Goal: Information Seeking & Learning: Learn about a topic

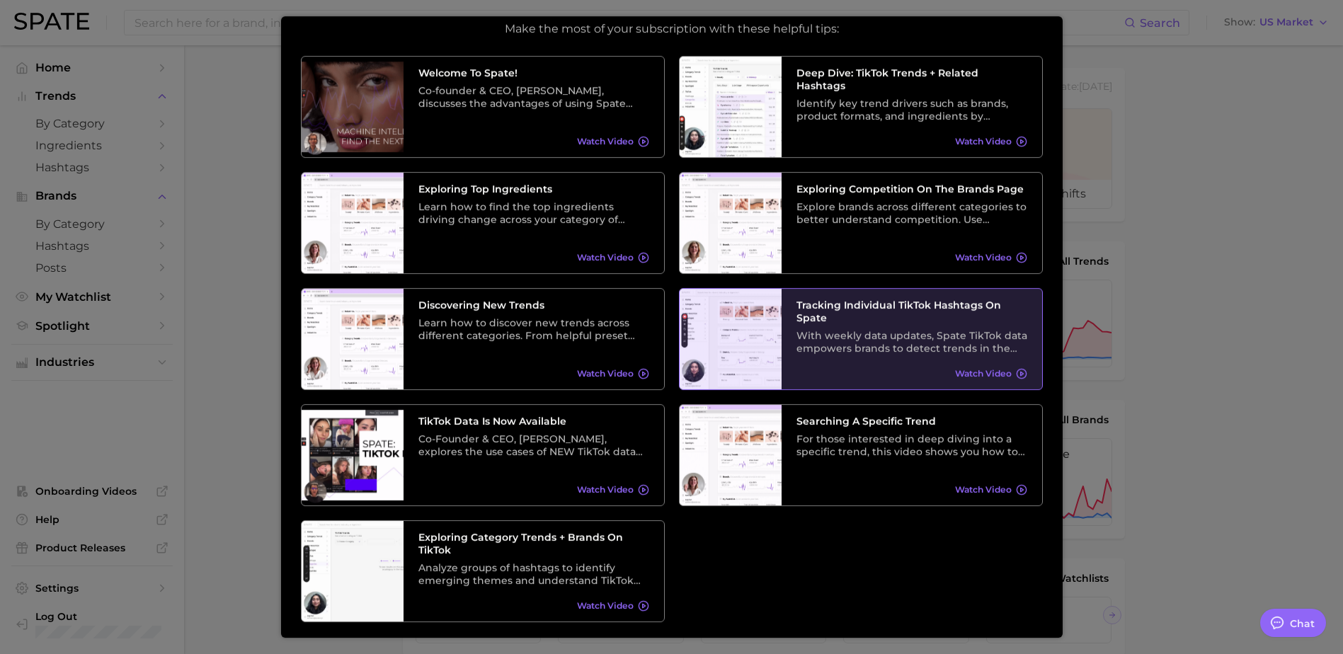
scroll to position [79, 0]
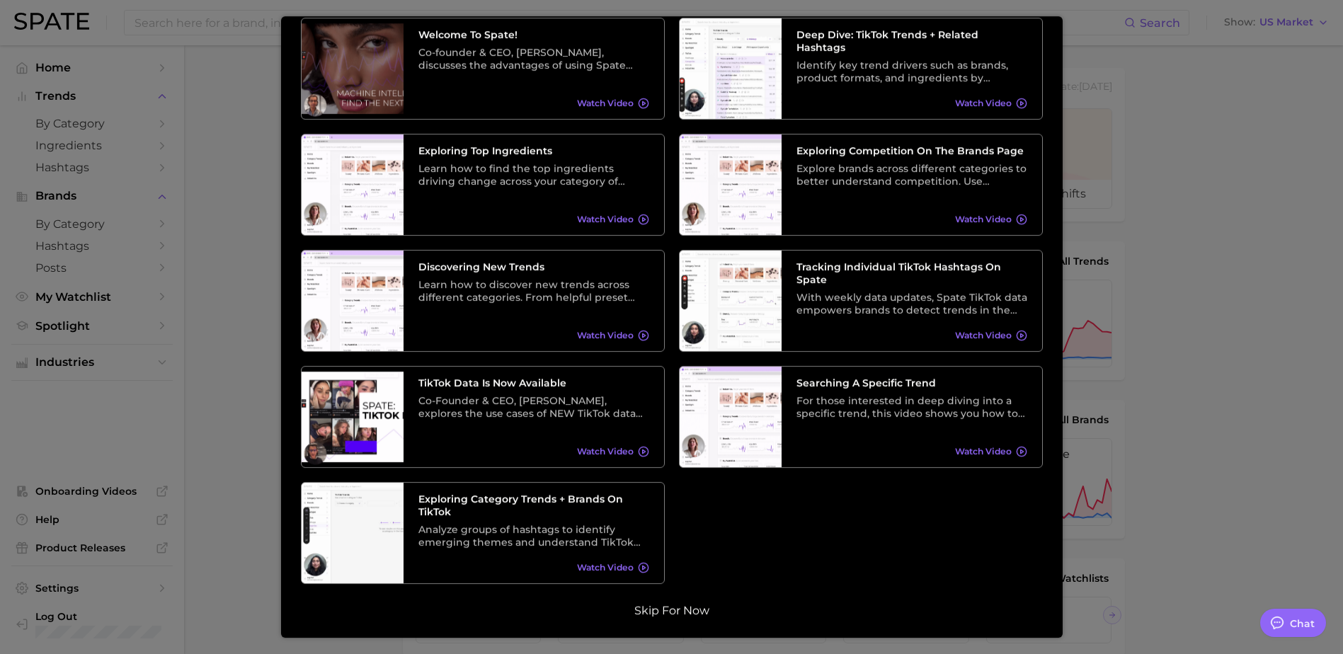
click at [671, 608] on button "Skip for now" at bounding box center [672, 611] width 84 height 14
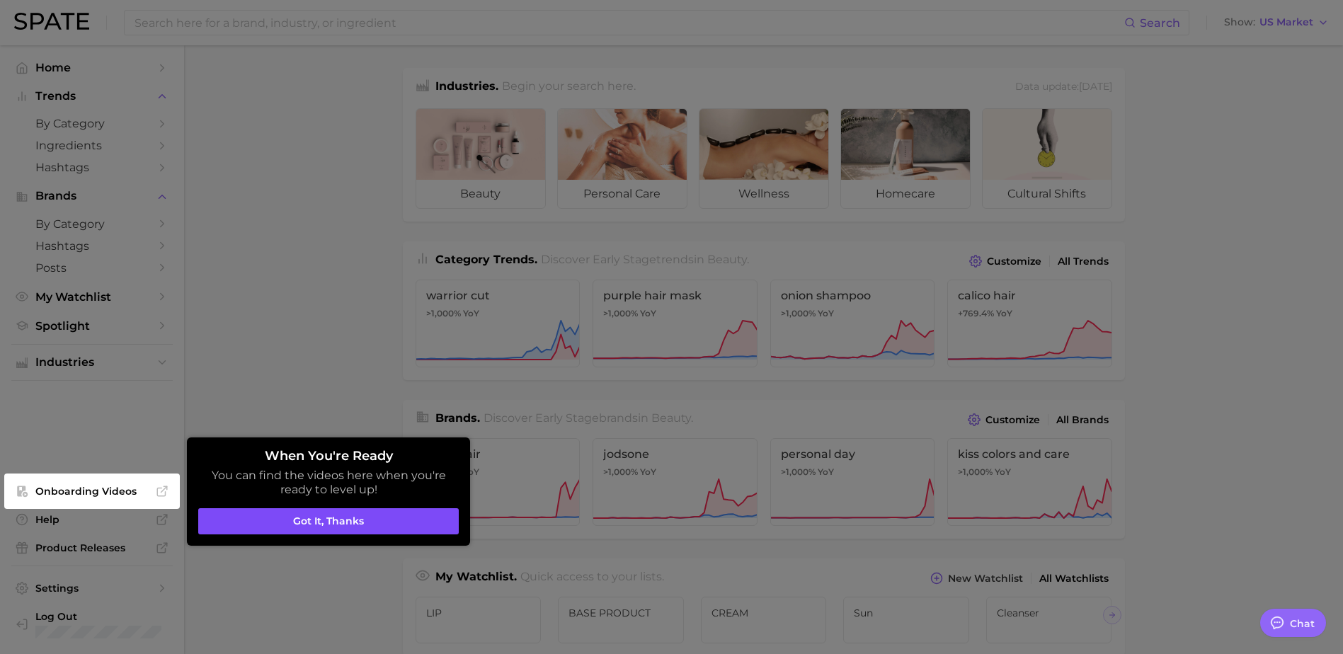
click at [346, 518] on button "Got it, thanks" at bounding box center [328, 521] width 261 height 27
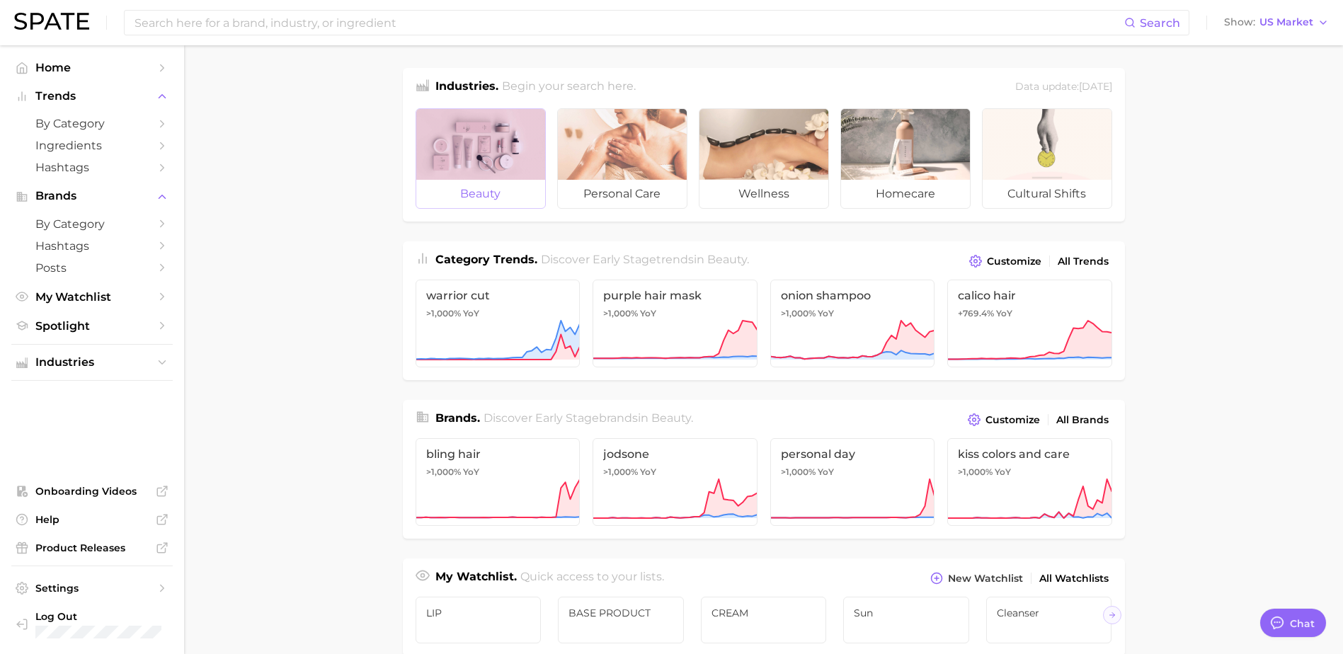
click at [448, 197] on span "beauty" at bounding box center [480, 194] width 129 height 28
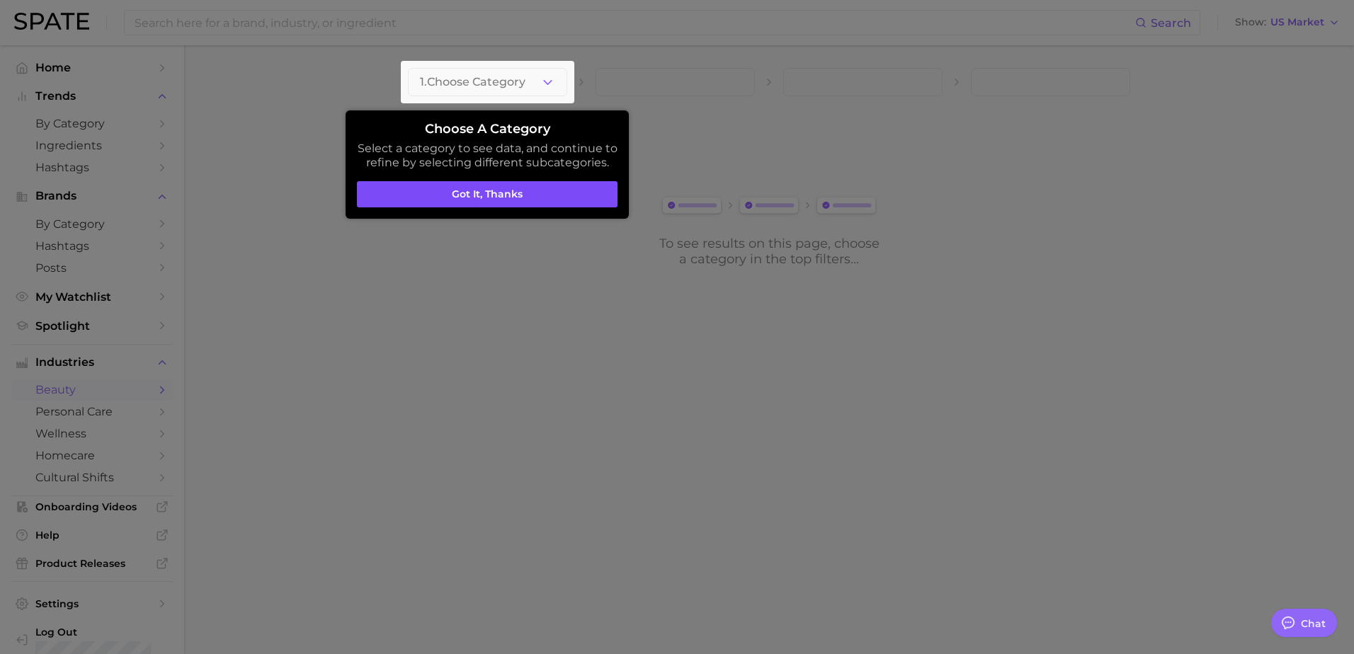
click at [492, 188] on button "Got it, thanks" at bounding box center [487, 194] width 261 height 27
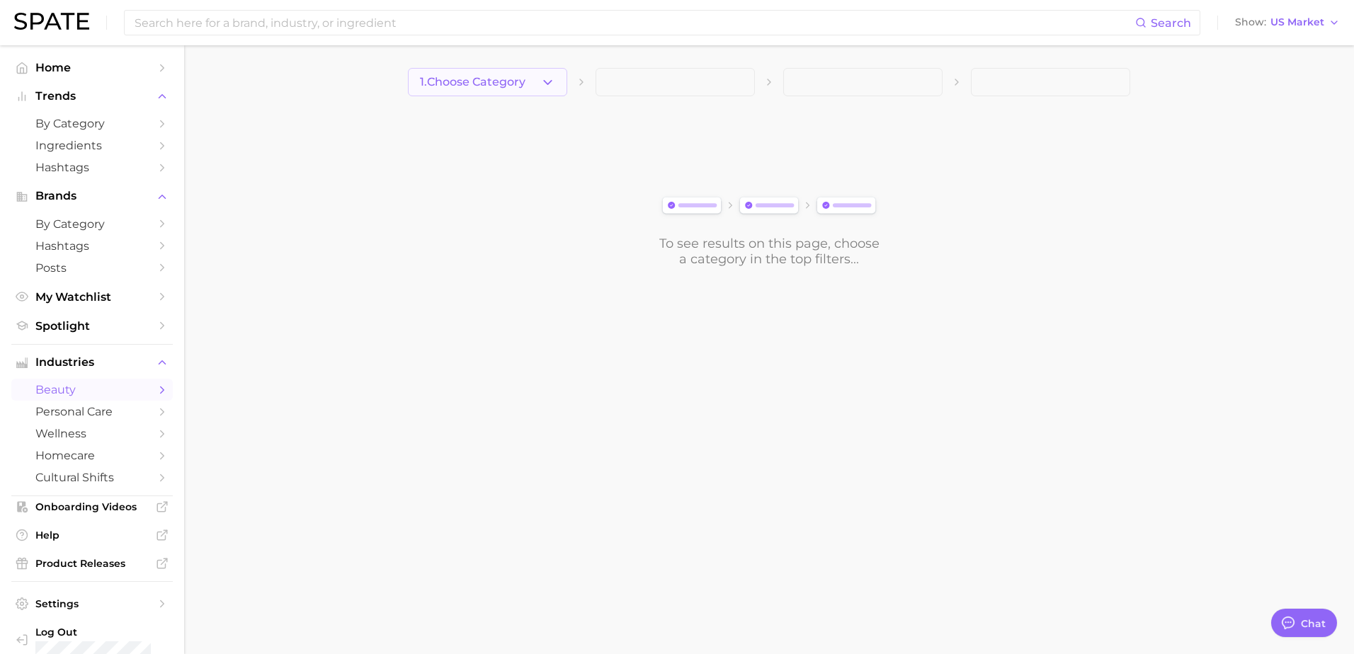
click at [542, 86] on icon "button" at bounding box center [547, 82] width 15 height 15
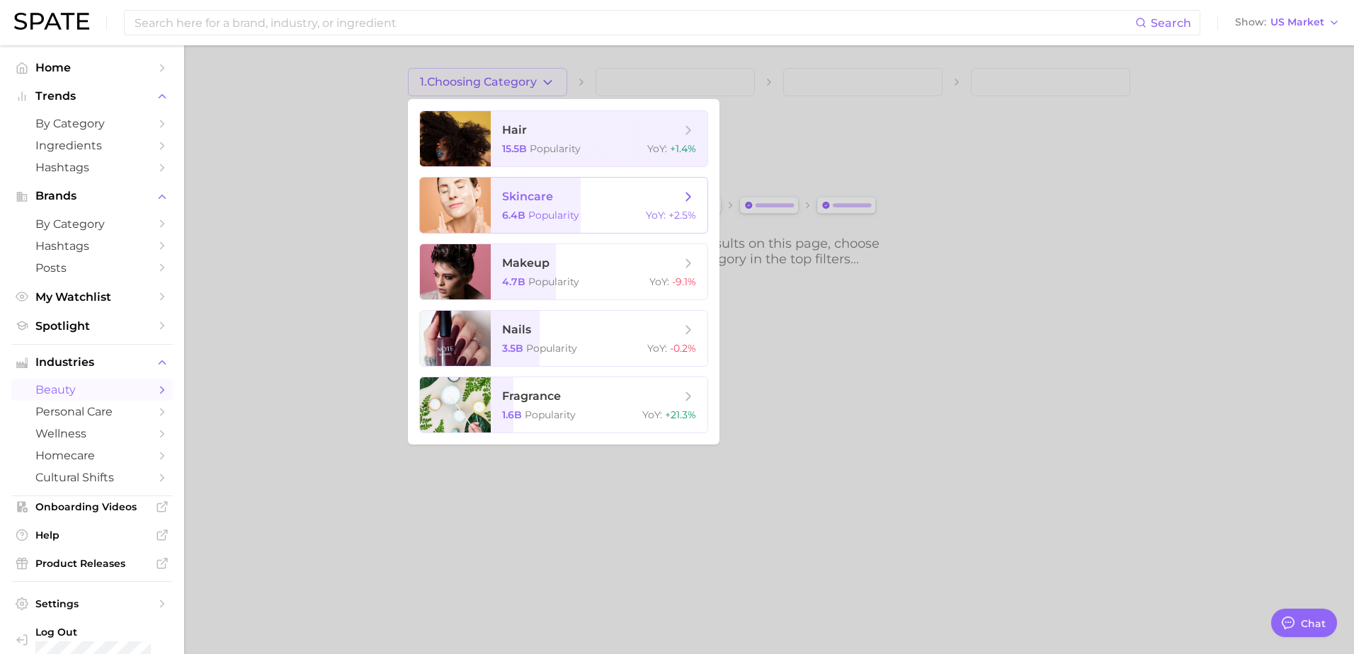
click at [573, 221] on span "Popularity" at bounding box center [553, 215] width 51 height 13
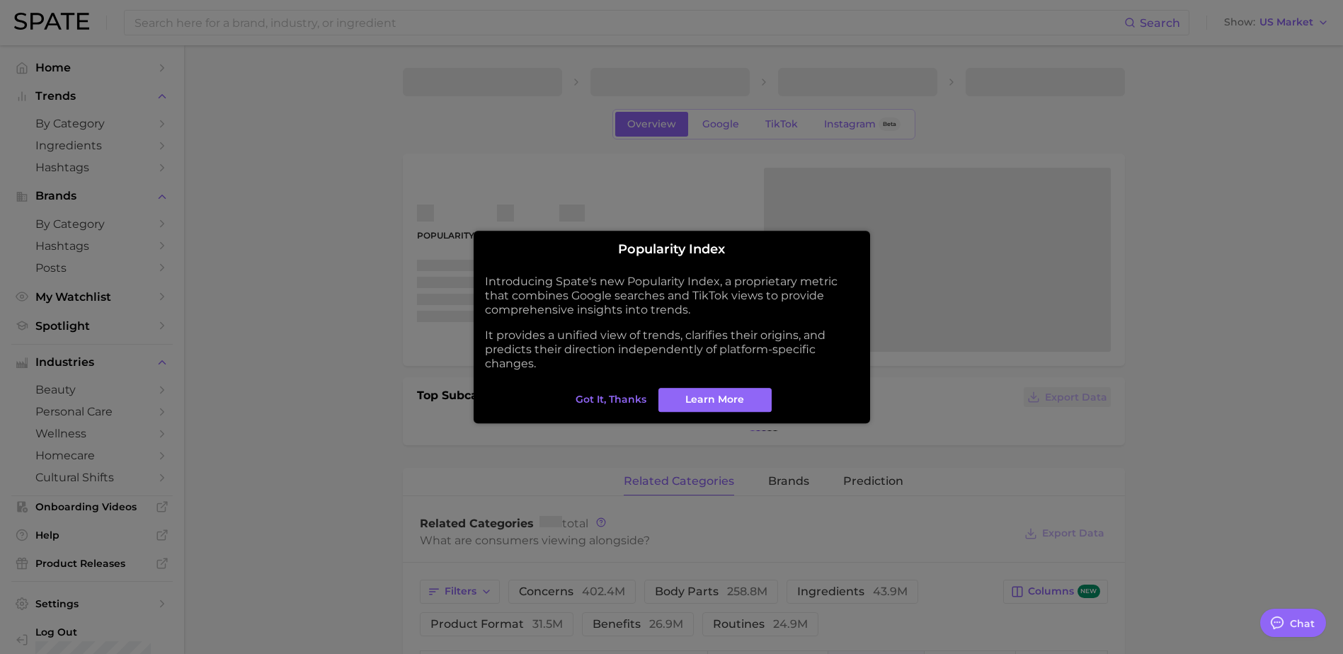
type textarea "x"
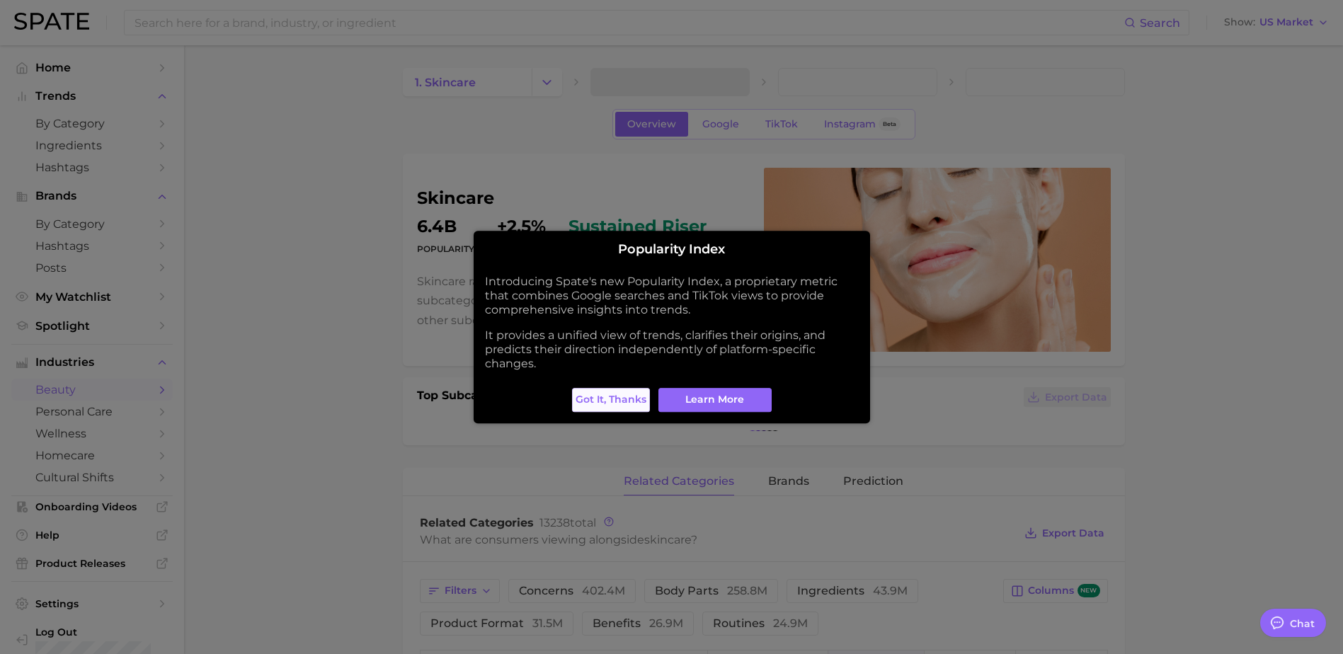
click at [600, 403] on span "Got it, thanks" at bounding box center [611, 400] width 71 height 12
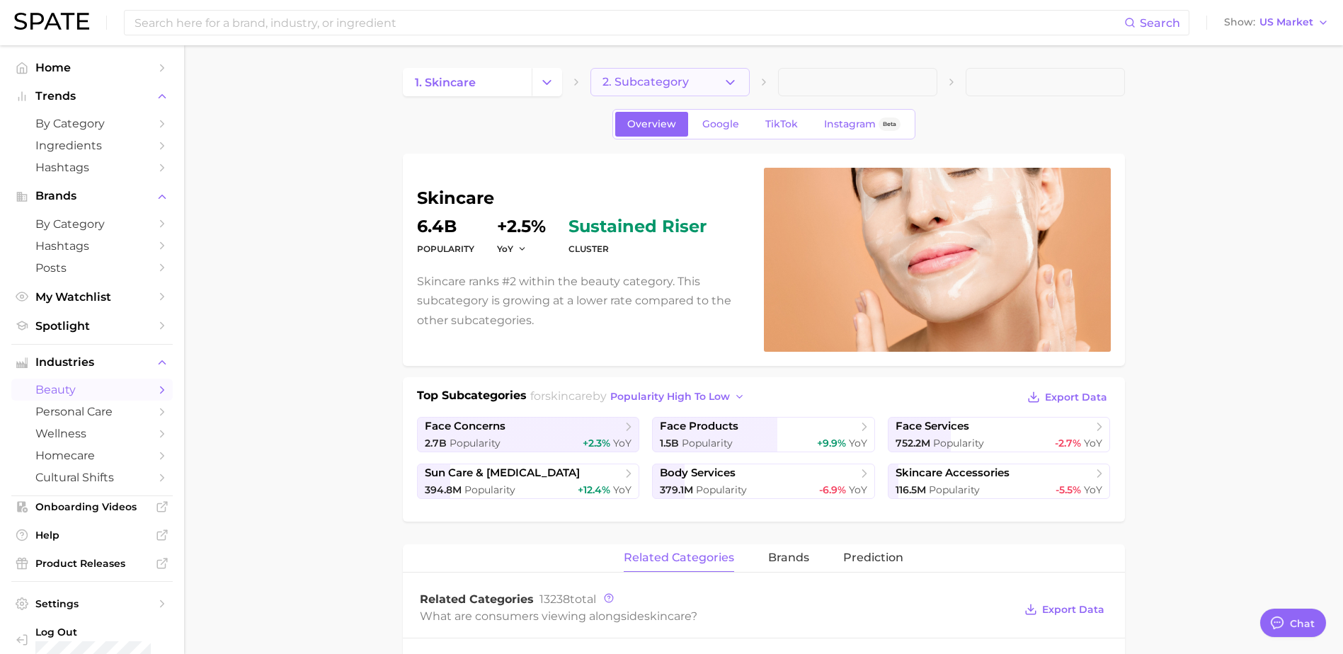
click at [699, 76] on button "2. Subcategory" at bounding box center [670, 82] width 159 height 28
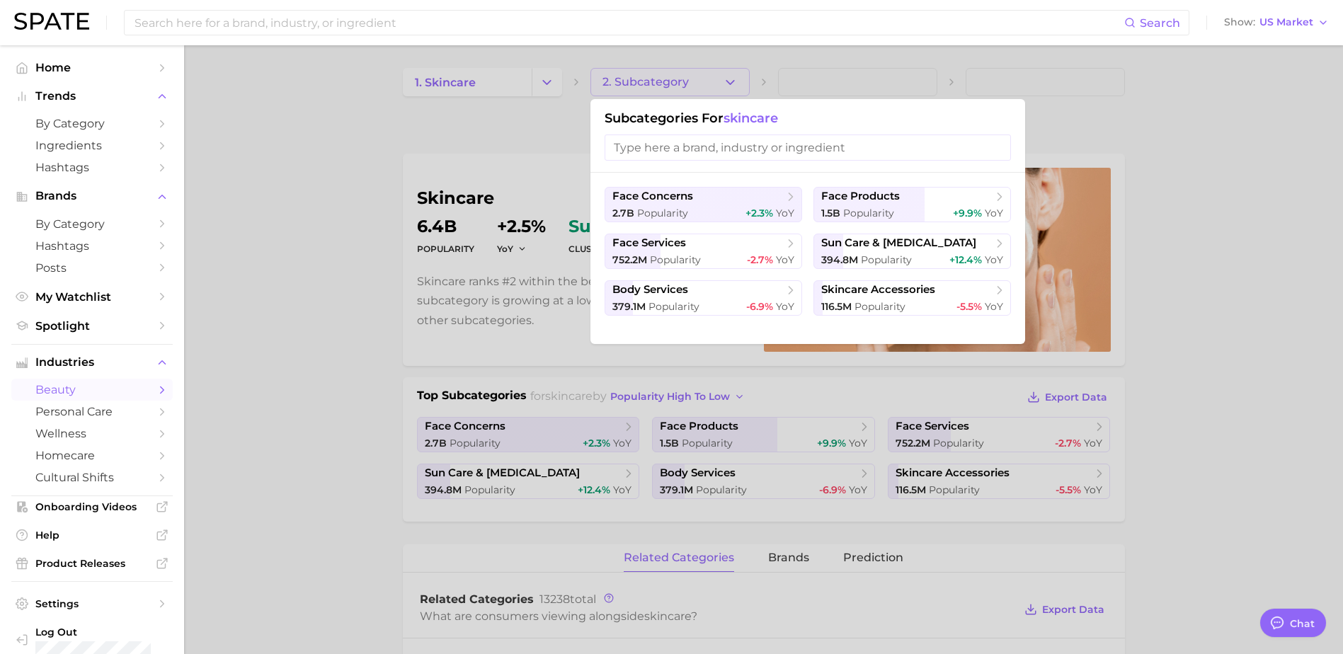
click at [496, 120] on div at bounding box center [671, 327] width 1343 height 654
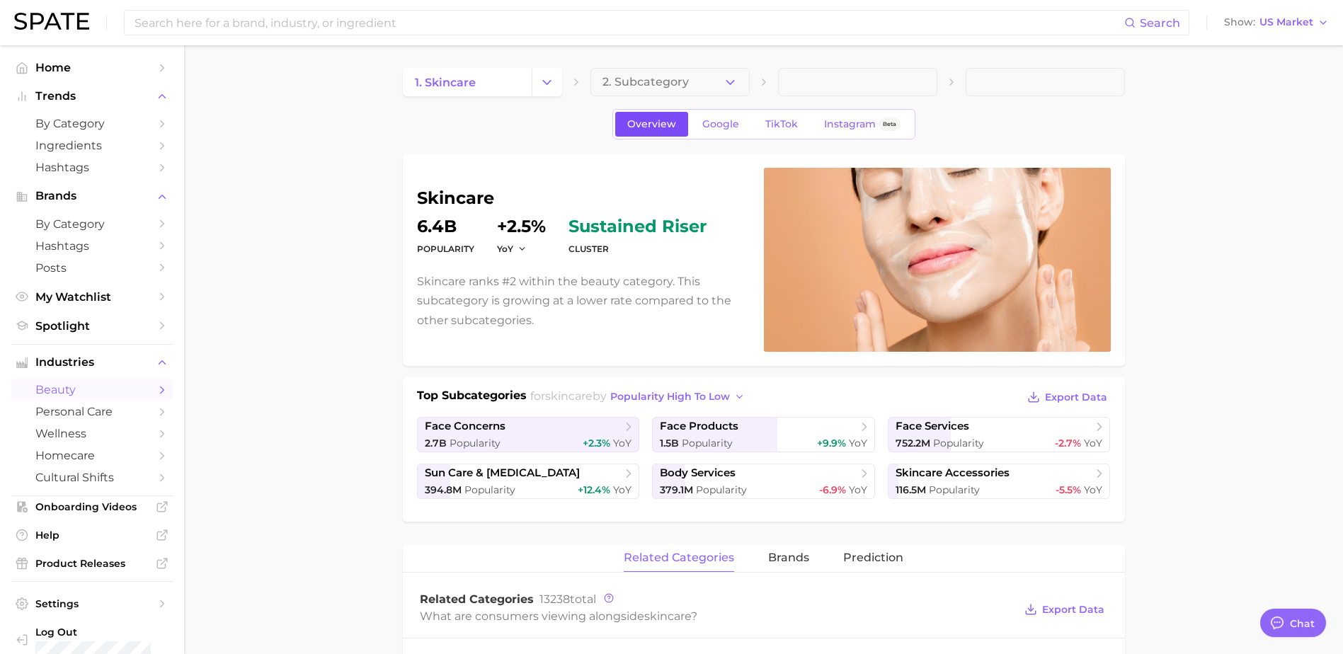
click at [650, 130] on link "Overview" at bounding box center [651, 124] width 73 height 25
click at [733, 86] on icon "button" at bounding box center [730, 82] width 15 height 15
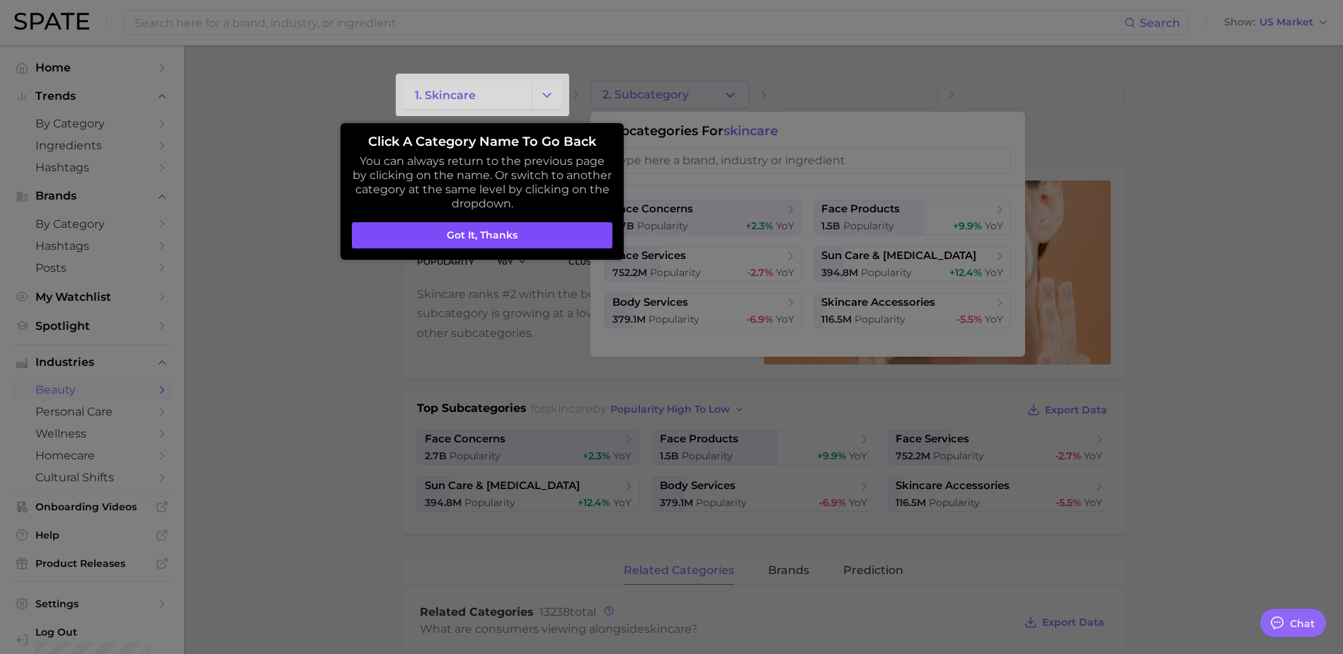
click at [524, 233] on button "Got it, thanks" at bounding box center [482, 235] width 261 height 27
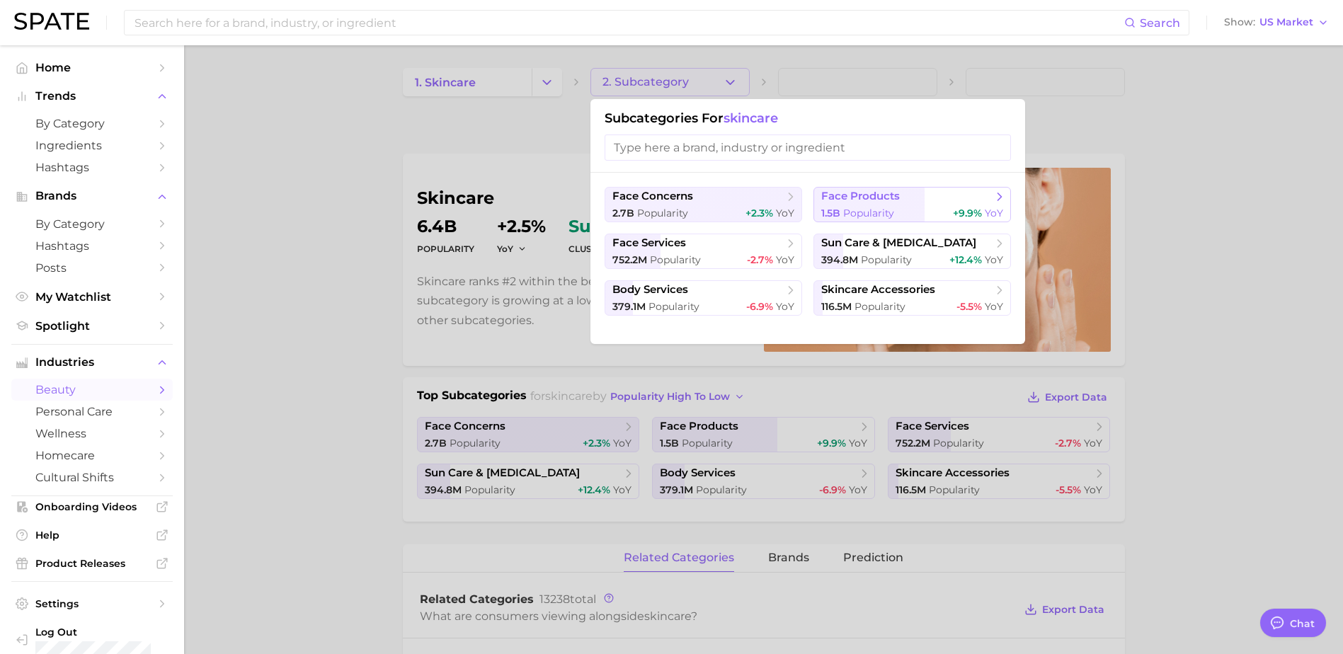
click at [895, 208] on div "1.5b Popularity +9.9% YoY" at bounding box center [912, 213] width 182 height 13
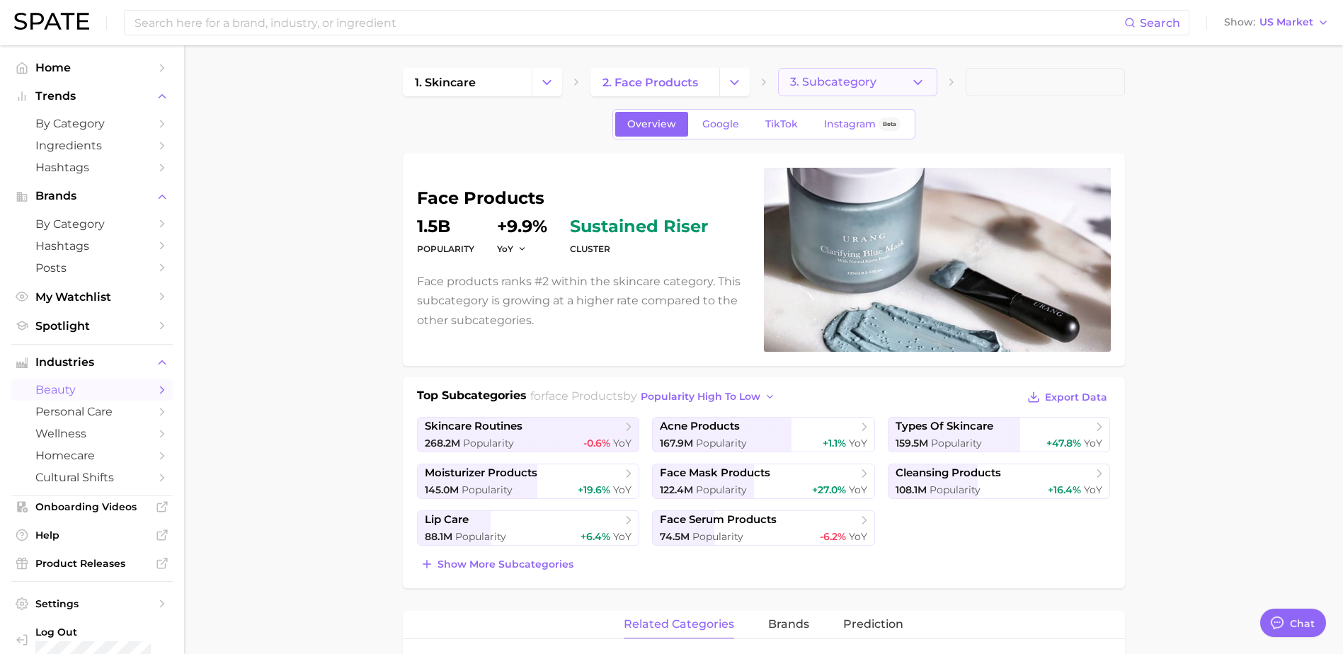
click at [882, 85] on button "3. Subcategory" at bounding box center [857, 82] width 159 height 28
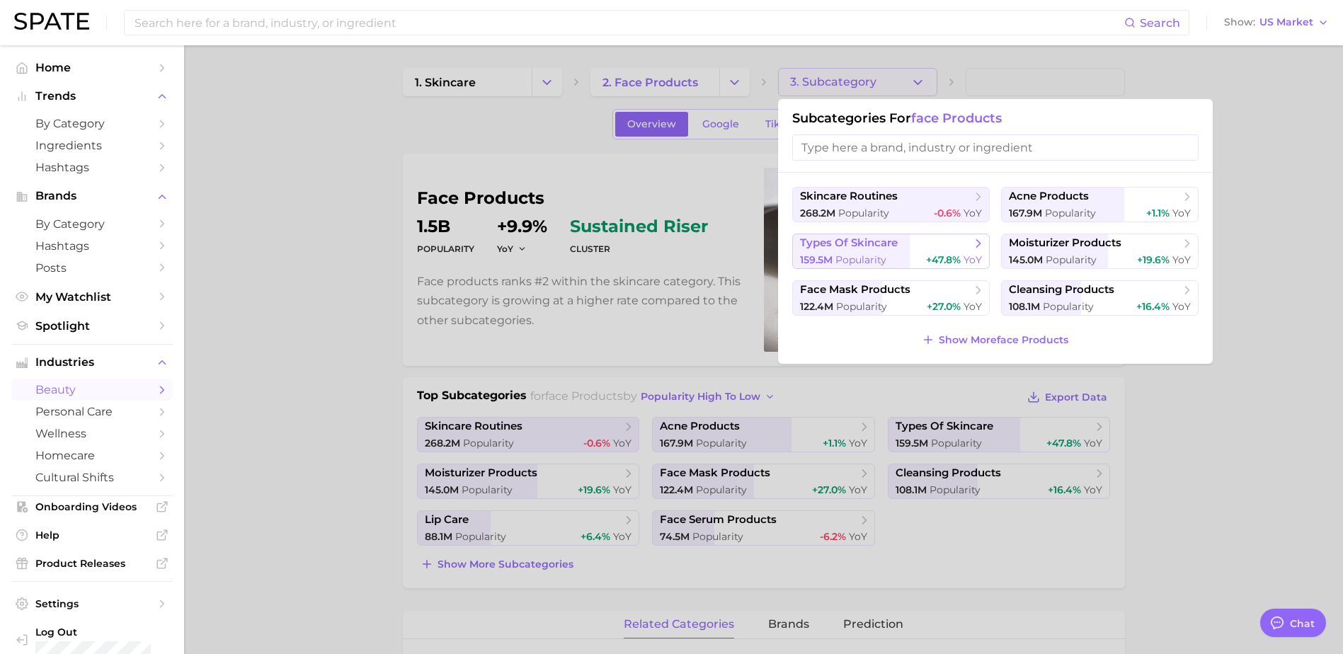
click at [896, 256] on div "159.5m Popularity +47.8% YoY" at bounding box center [891, 259] width 182 height 13
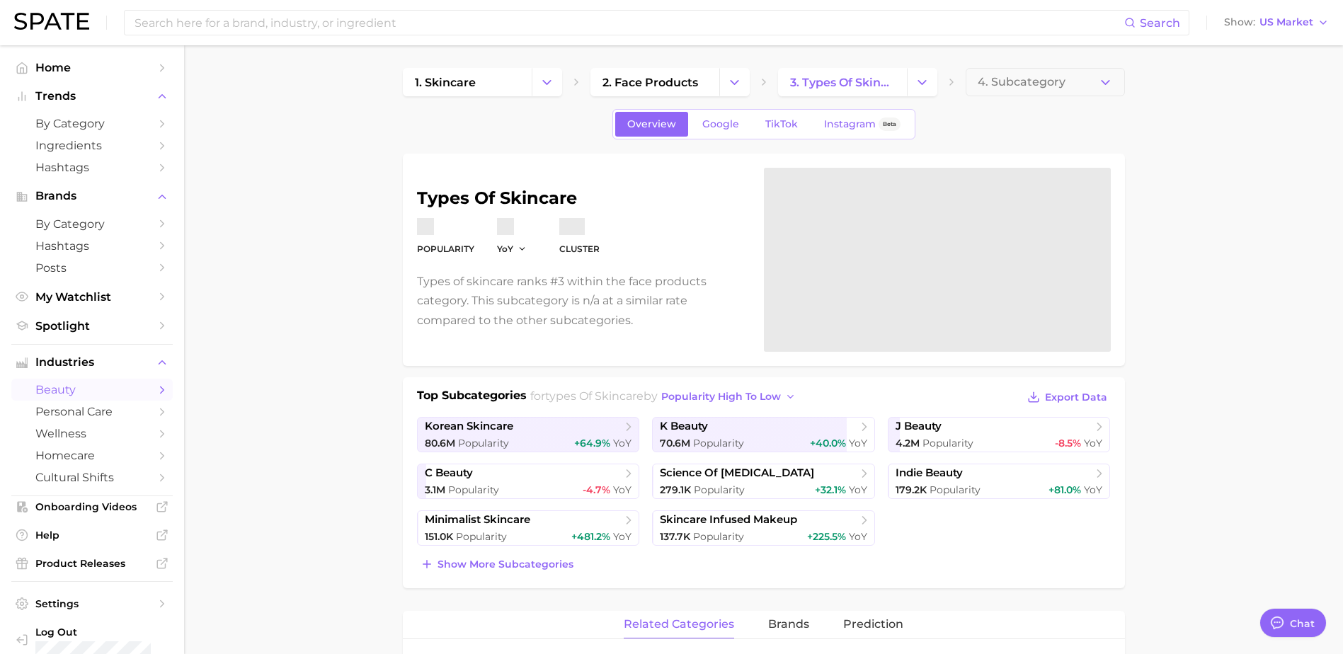
click at [1036, 82] on span "4. Subcategory" at bounding box center [1022, 82] width 88 height 13
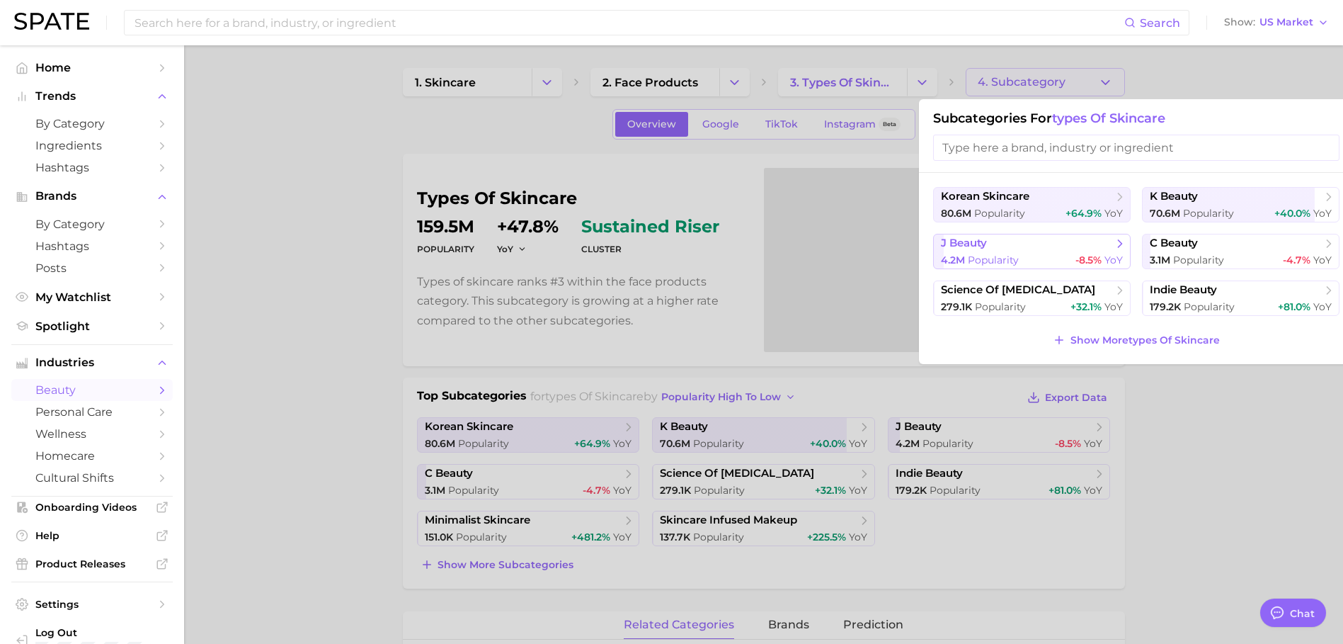
click at [1013, 258] on span "Popularity" at bounding box center [993, 259] width 51 height 13
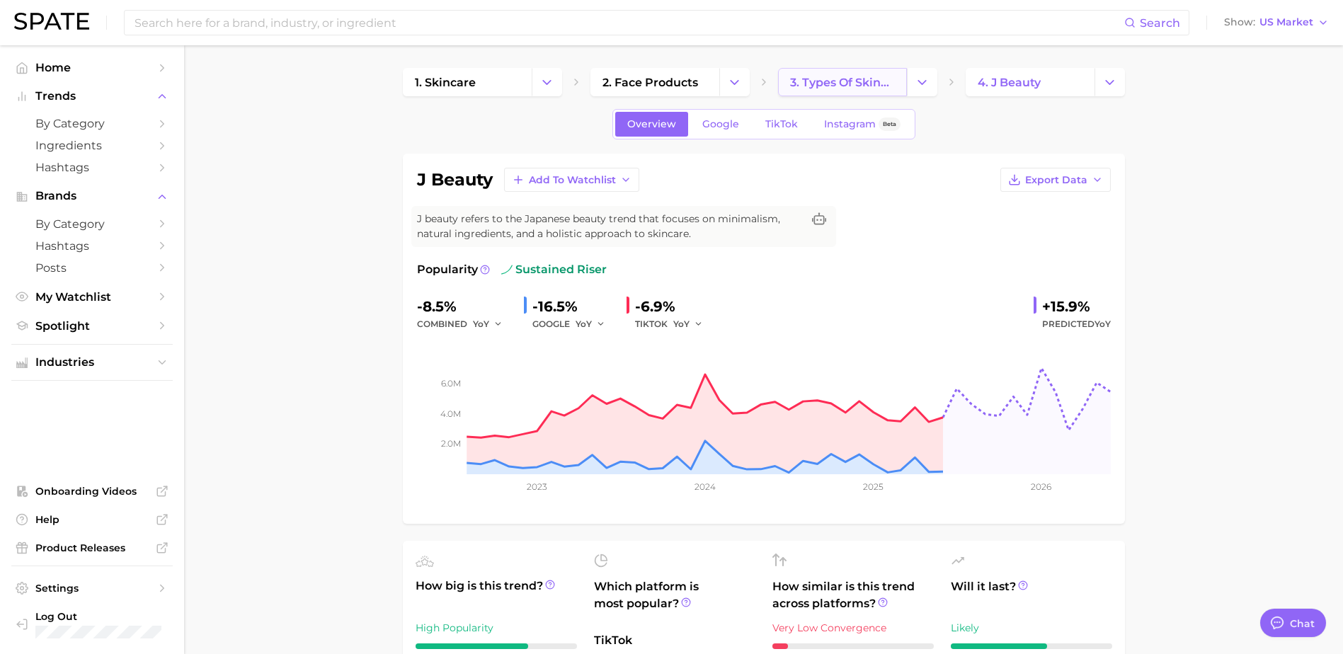
drag, startPoint x: 862, startPoint y: 97, endPoint x: 867, endPoint y: 91, distance: 8.1
click at [872, 86] on span "3. types of skincare" at bounding box center [842, 82] width 105 height 13
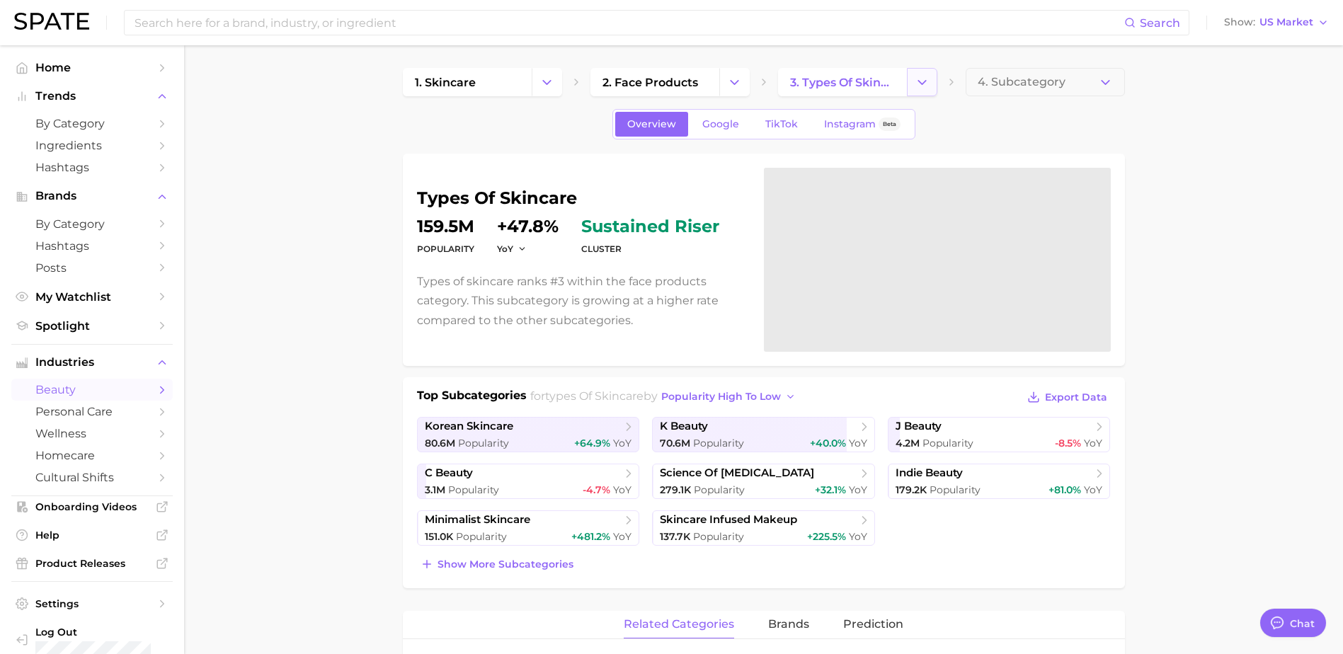
click at [918, 84] on icon "Change Category" at bounding box center [922, 82] width 15 height 15
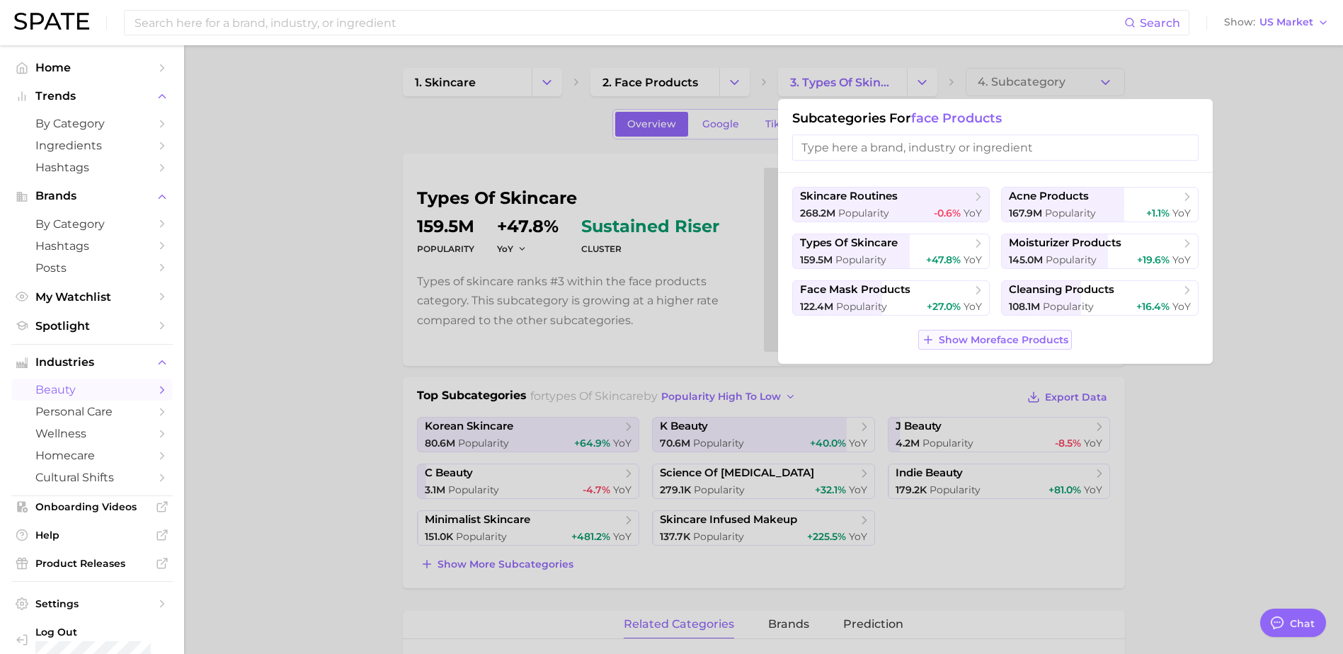
click at [936, 341] on button "Show More face products" at bounding box center [995, 340] width 154 height 20
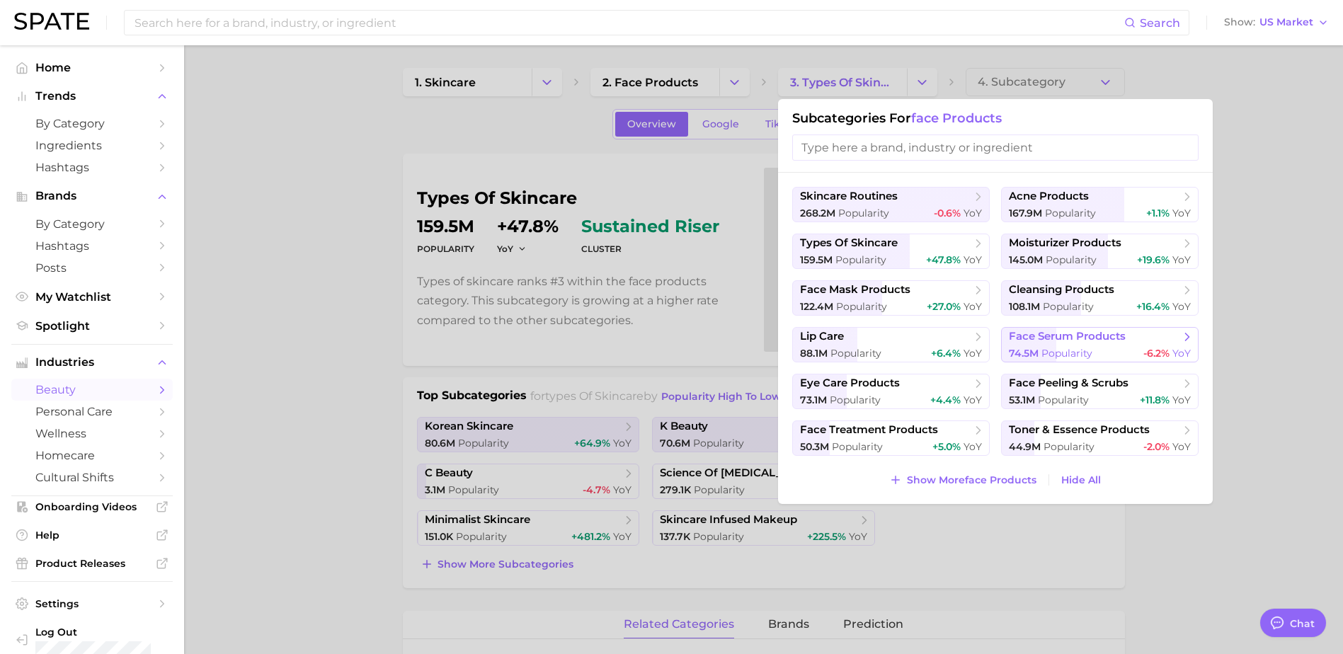
click at [1034, 347] on span "74.5m" at bounding box center [1024, 353] width 30 height 13
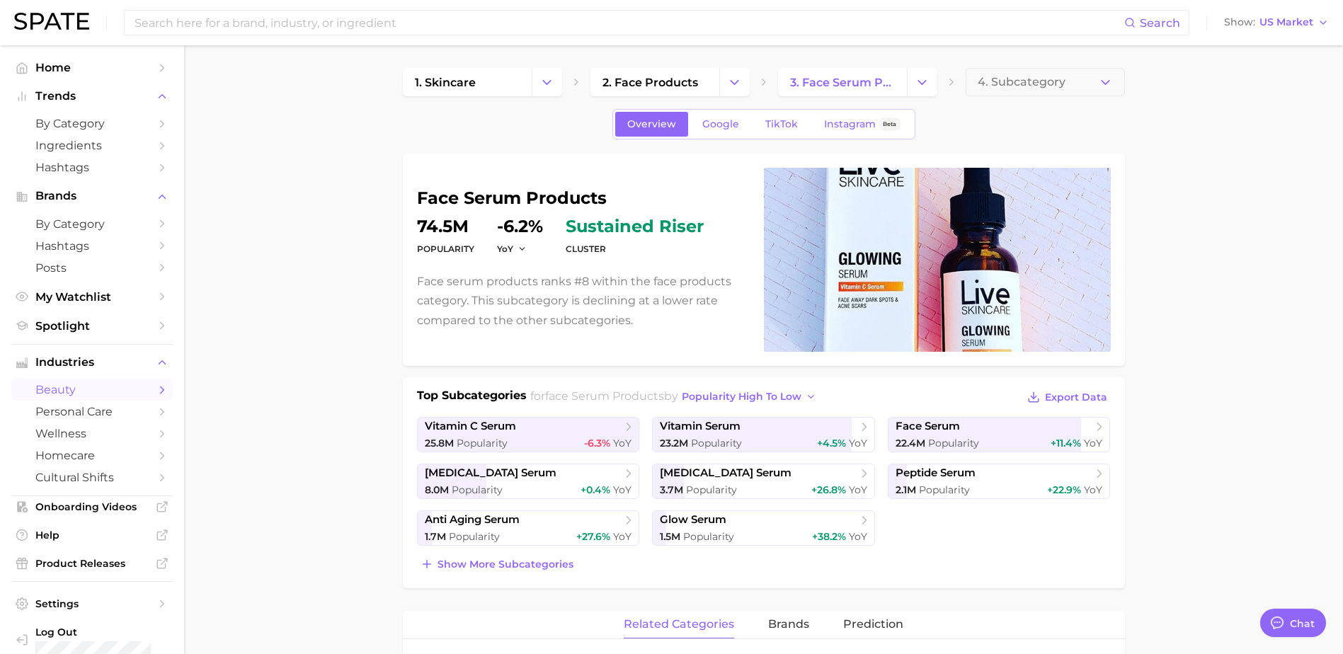
click at [1049, 89] on span "4. Subcategory" at bounding box center [1022, 82] width 88 height 13
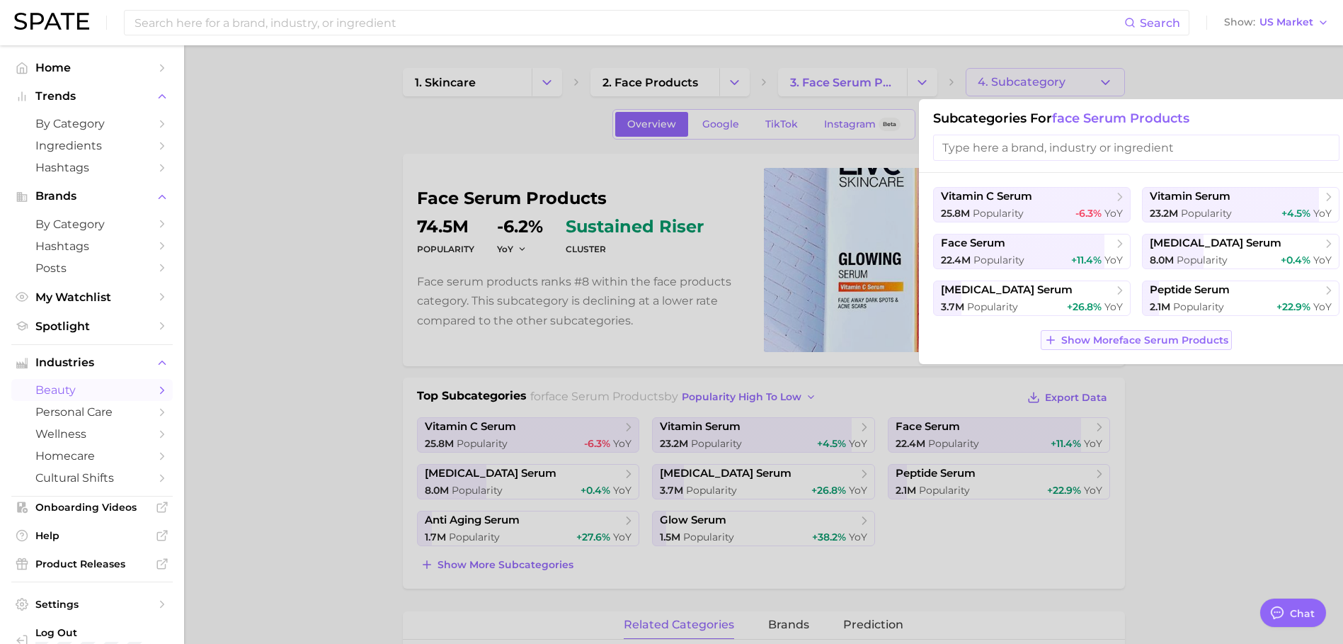
click at [1067, 345] on span "Show More face serum products" at bounding box center [1144, 340] width 167 height 12
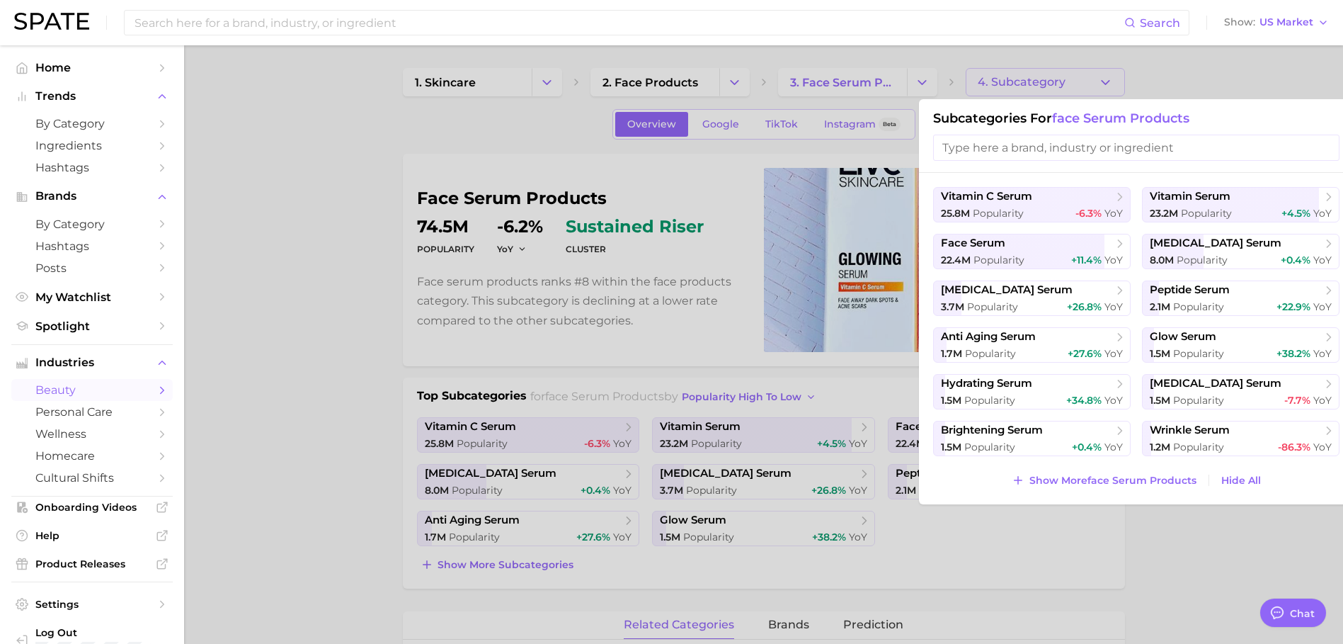
click at [848, 72] on div at bounding box center [671, 322] width 1343 height 644
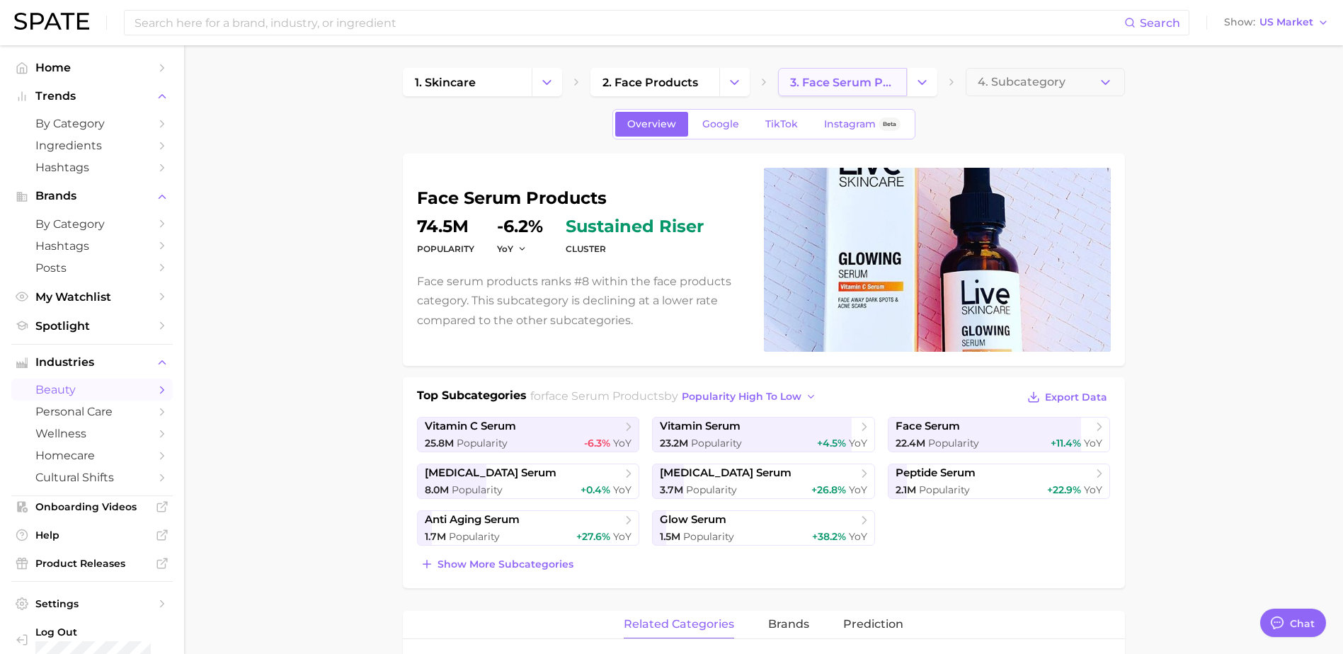
click at [879, 86] on span "3. face serum products" at bounding box center [842, 82] width 105 height 13
click at [921, 92] on button "Change Category" at bounding box center [922, 82] width 30 height 28
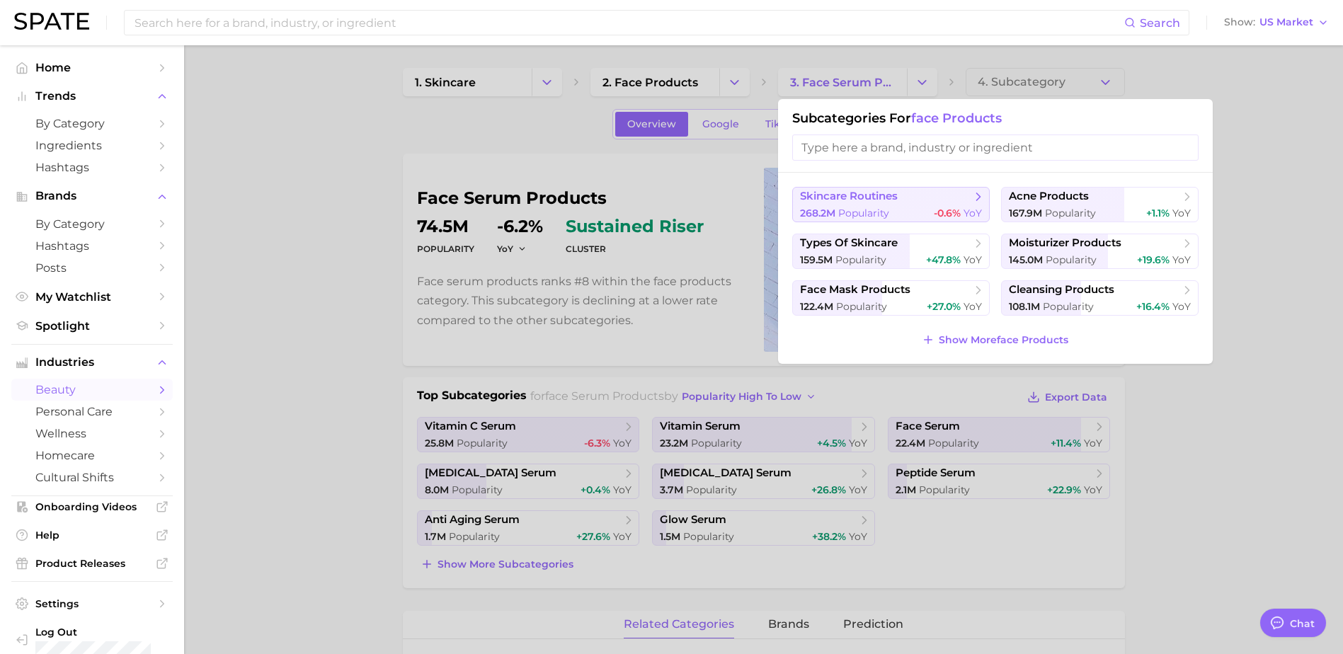
click at [903, 205] on button "skincare routines 268.2m Popularity -0.6% YoY" at bounding box center [891, 204] width 198 height 35
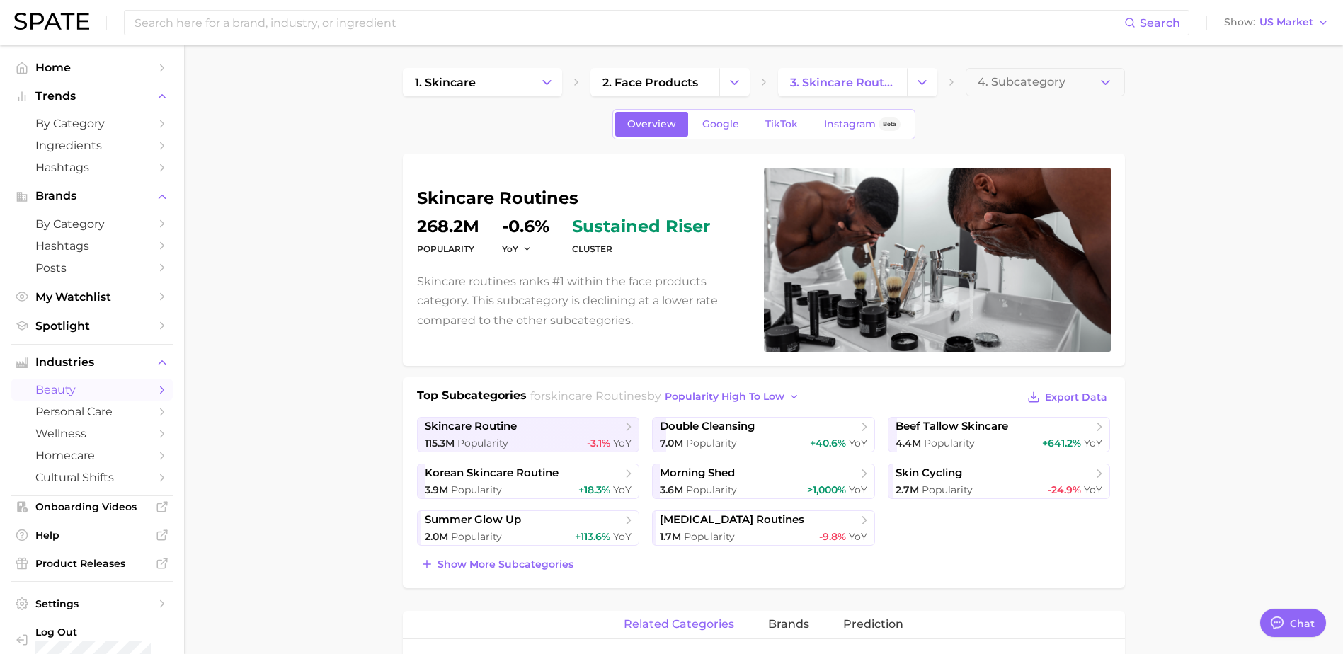
click at [1112, 91] on button "4. Subcategory" at bounding box center [1045, 82] width 159 height 28
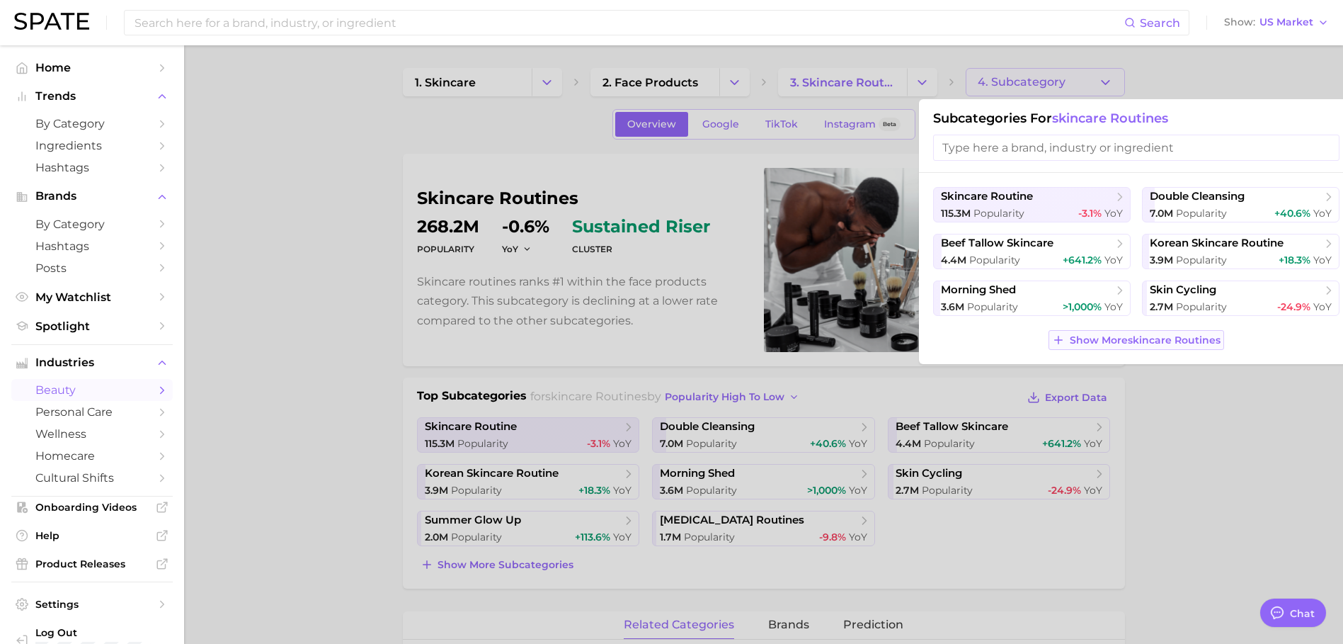
click at [1108, 335] on span "Show More skincare routines" at bounding box center [1145, 340] width 151 height 12
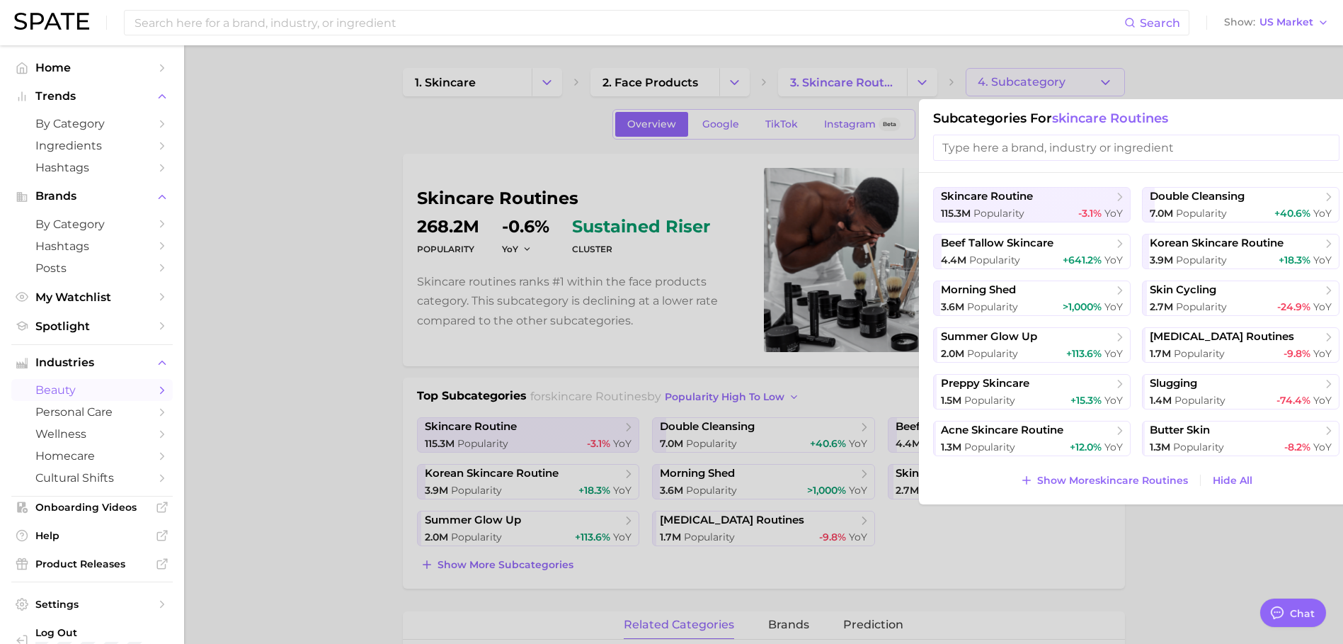
click at [1224, 79] on div at bounding box center [671, 322] width 1343 height 644
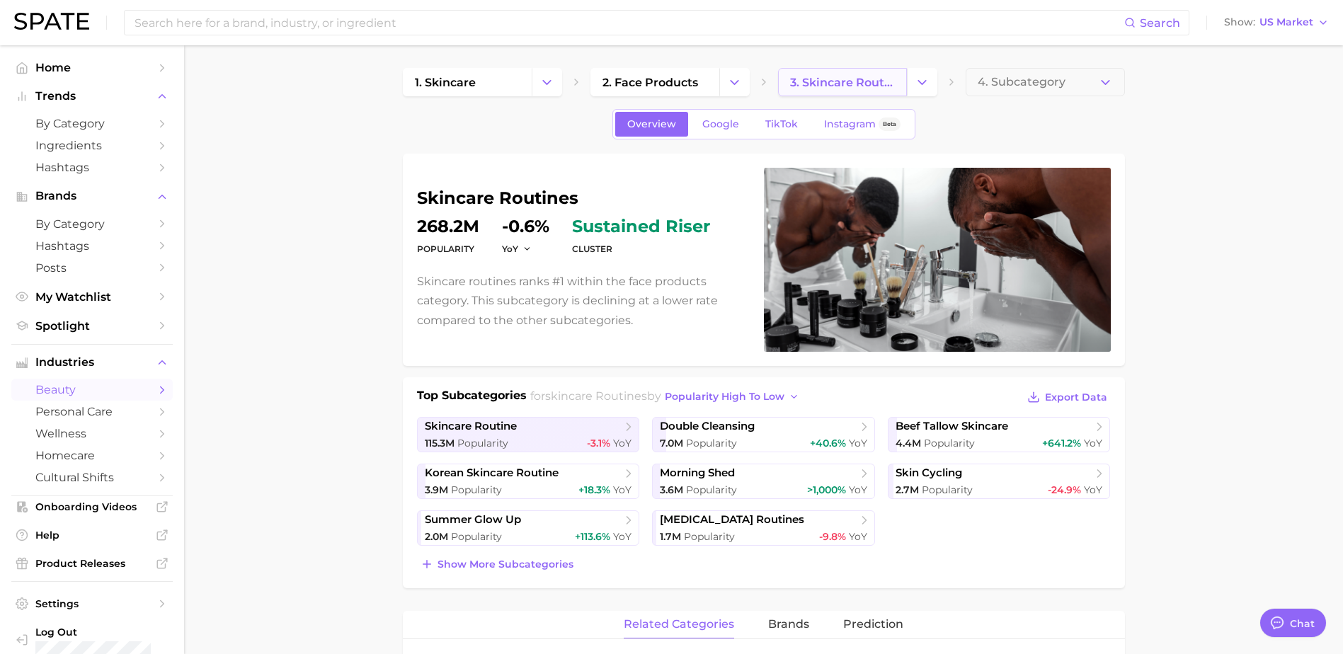
click at [903, 79] on link "3. skincare routines" at bounding box center [842, 82] width 129 height 28
click at [918, 82] on icon "Change Category" at bounding box center [922, 82] width 15 height 15
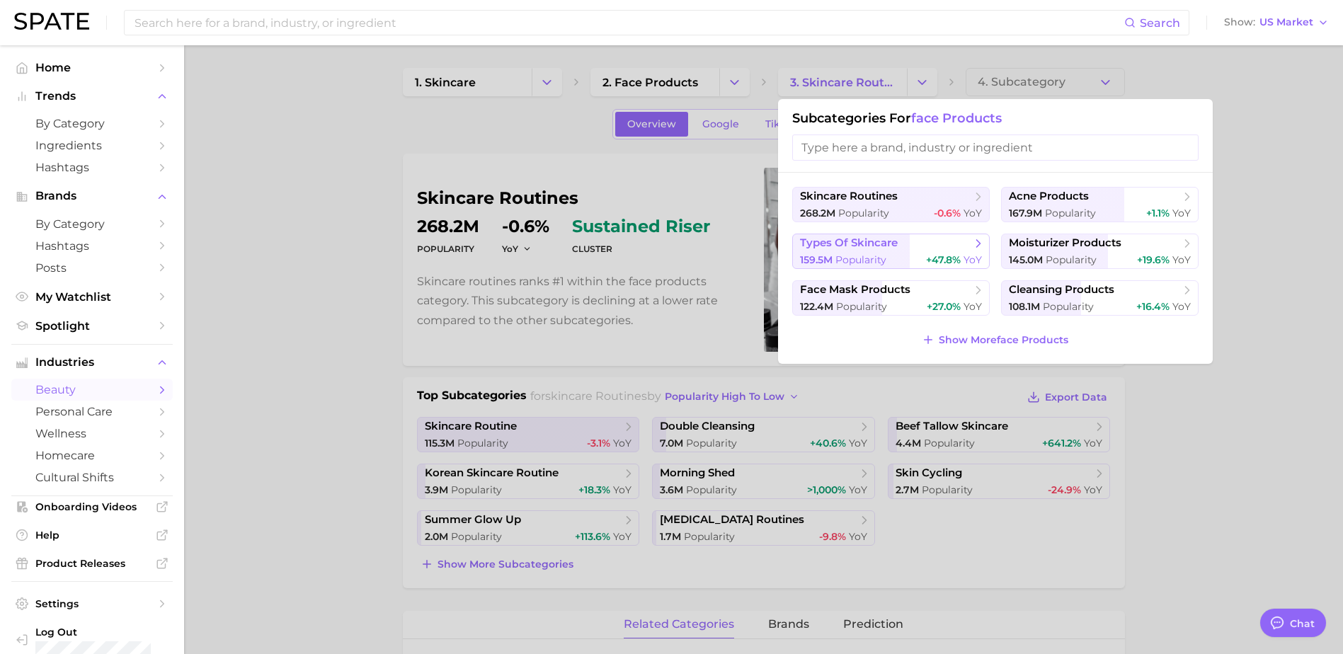
click at [916, 251] on button "types of skincare 159.5m Popularity +47.8% YoY" at bounding box center [891, 251] width 198 height 35
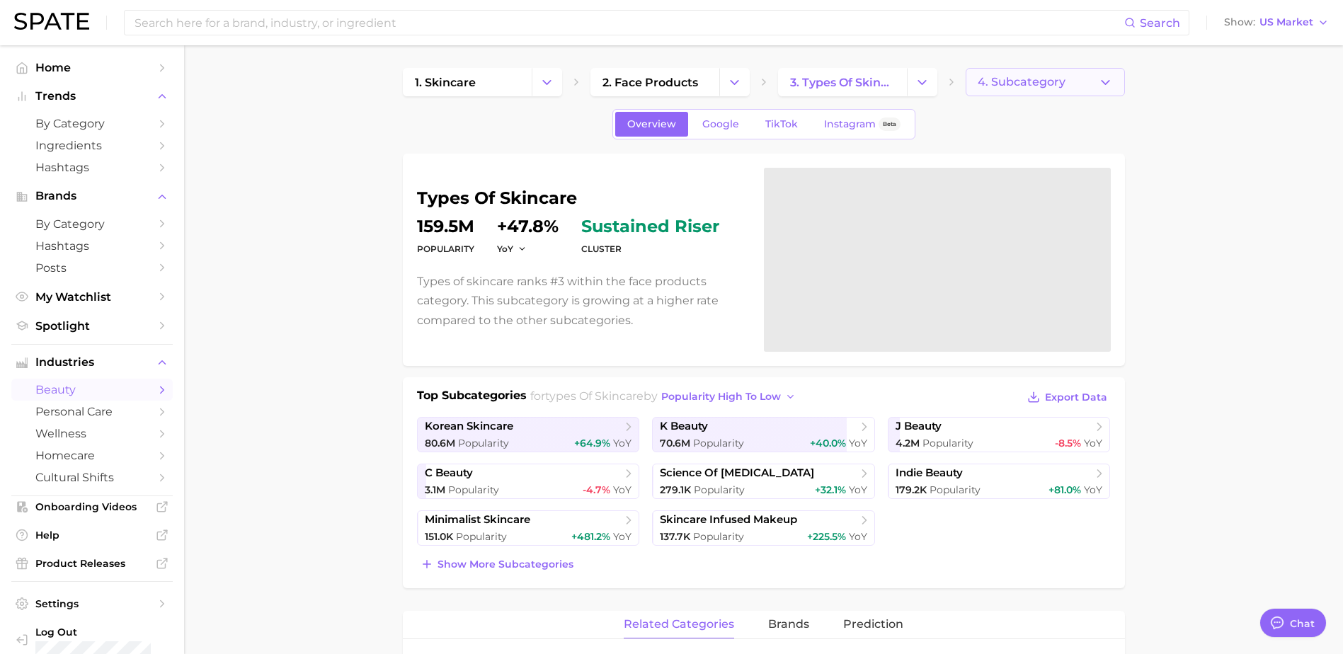
click at [1104, 80] on icon "button" at bounding box center [1105, 82] width 15 height 15
click at [1313, 28] on button "Show US Market" at bounding box center [1277, 22] width 112 height 18
click at [1256, 149] on span "Japan" at bounding box center [1271, 148] width 110 height 12
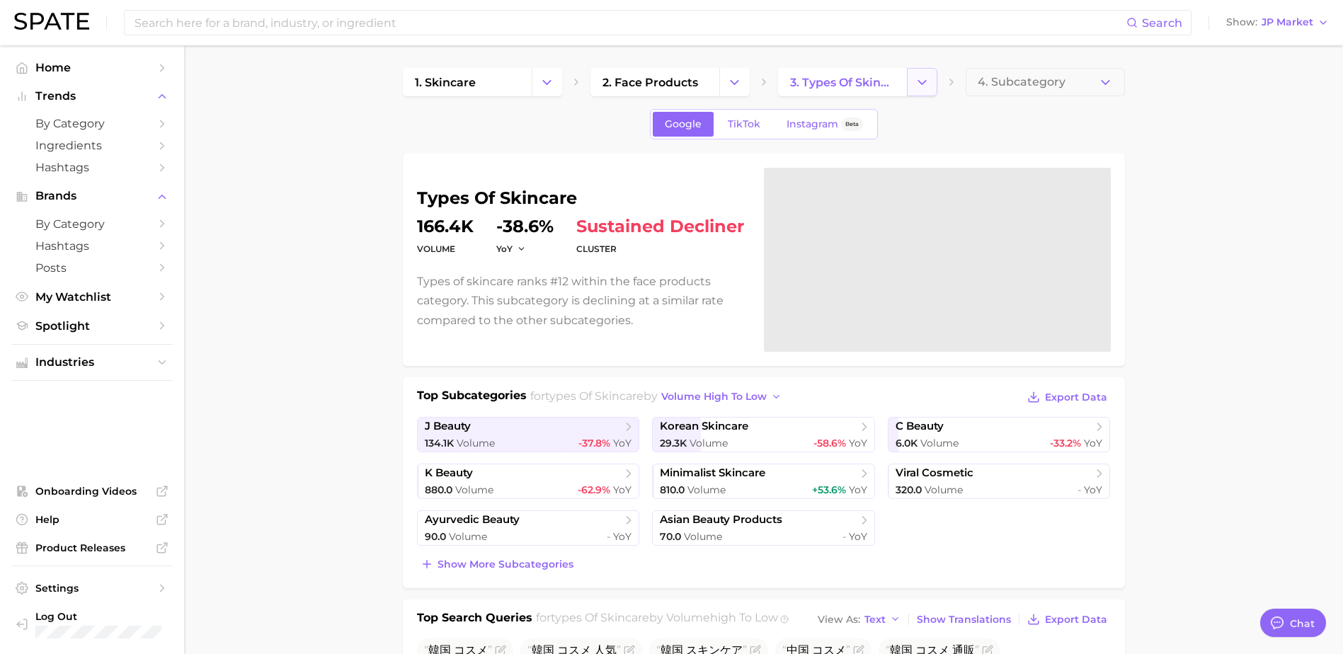
click at [925, 84] on icon "Change Category" at bounding box center [922, 82] width 15 height 15
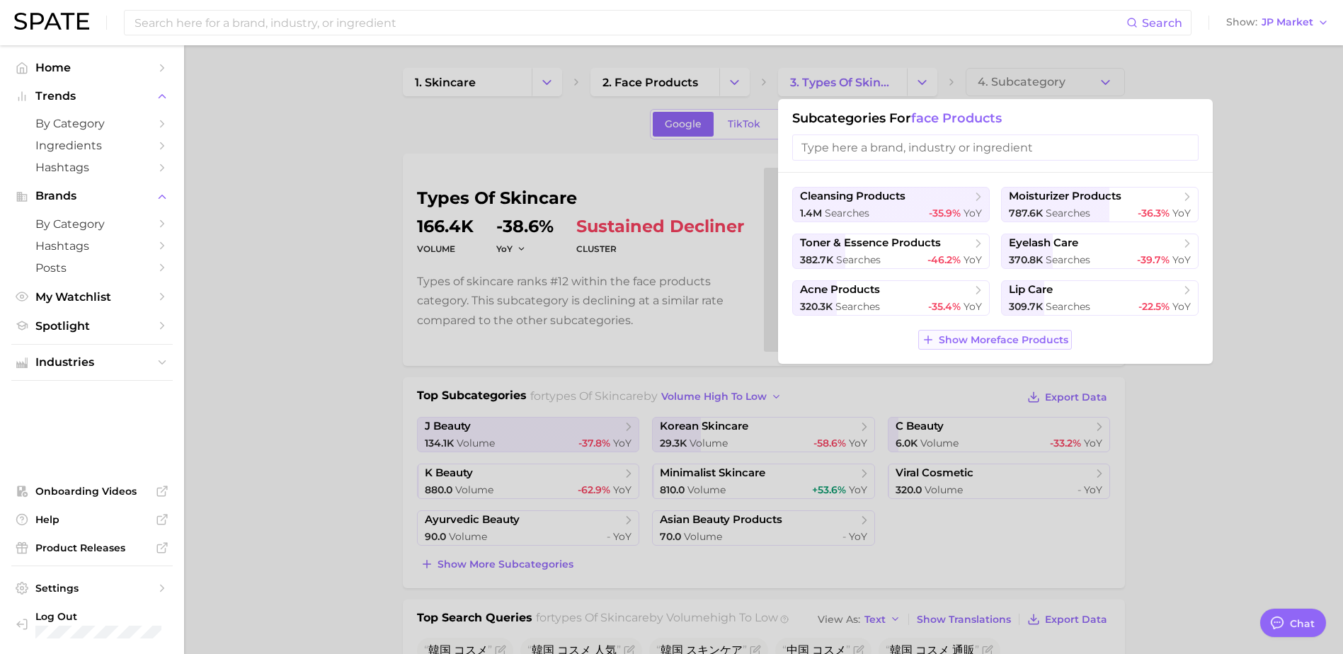
click at [950, 343] on span "Show More face products" at bounding box center [1004, 340] width 130 height 12
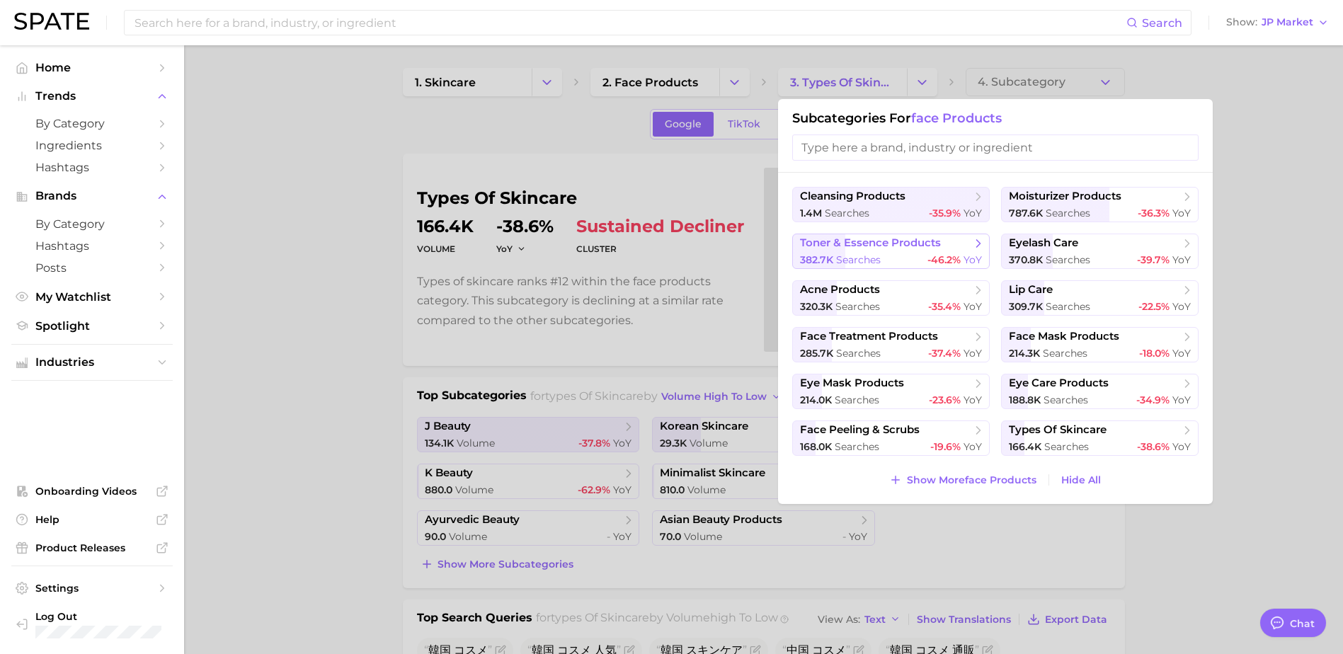
click at [928, 255] on span "-46.2%" at bounding box center [944, 259] width 33 height 13
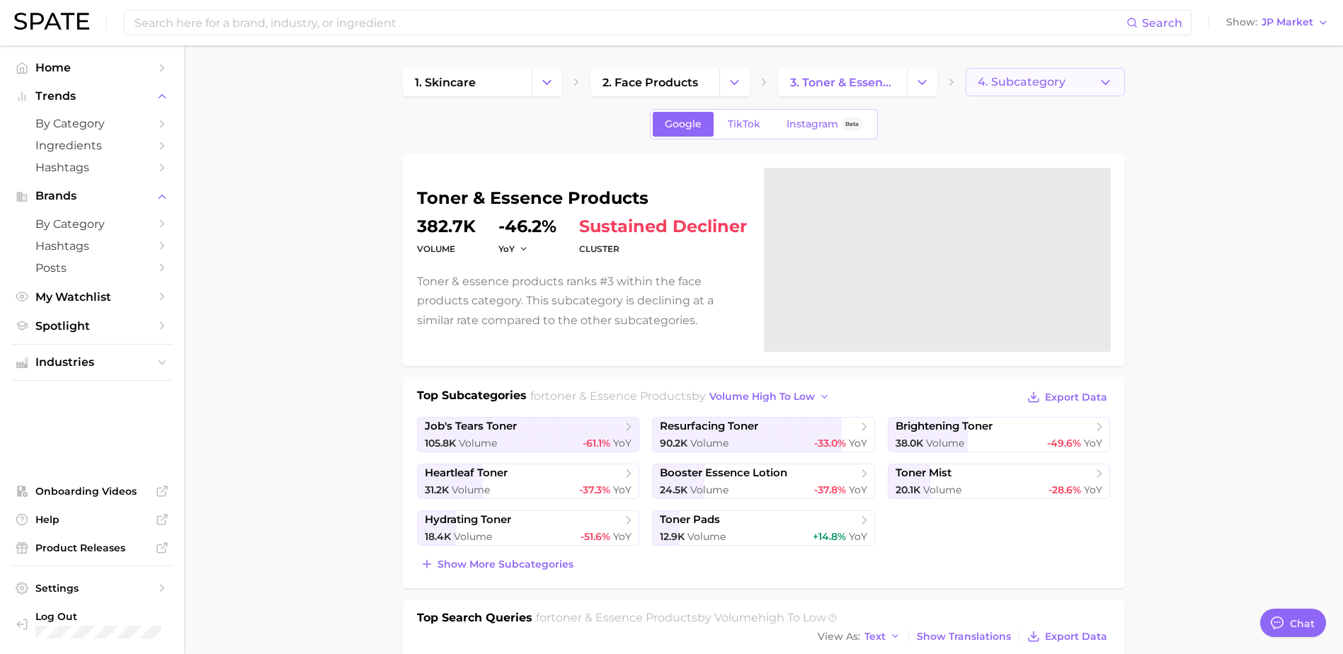
click at [1106, 82] on icon "button" at bounding box center [1105, 82] width 15 height 15
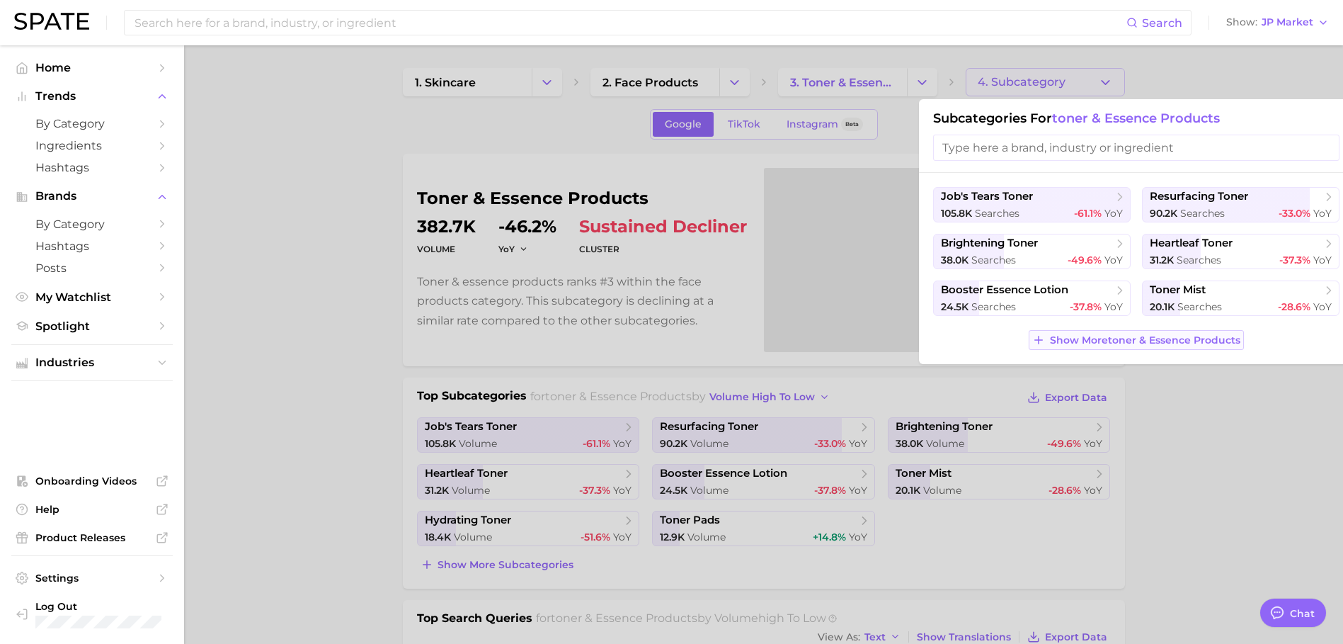
click at [1105, 346] on button "Show More toner & essence products" at bounding box center [1136, 340] width 215 height 20
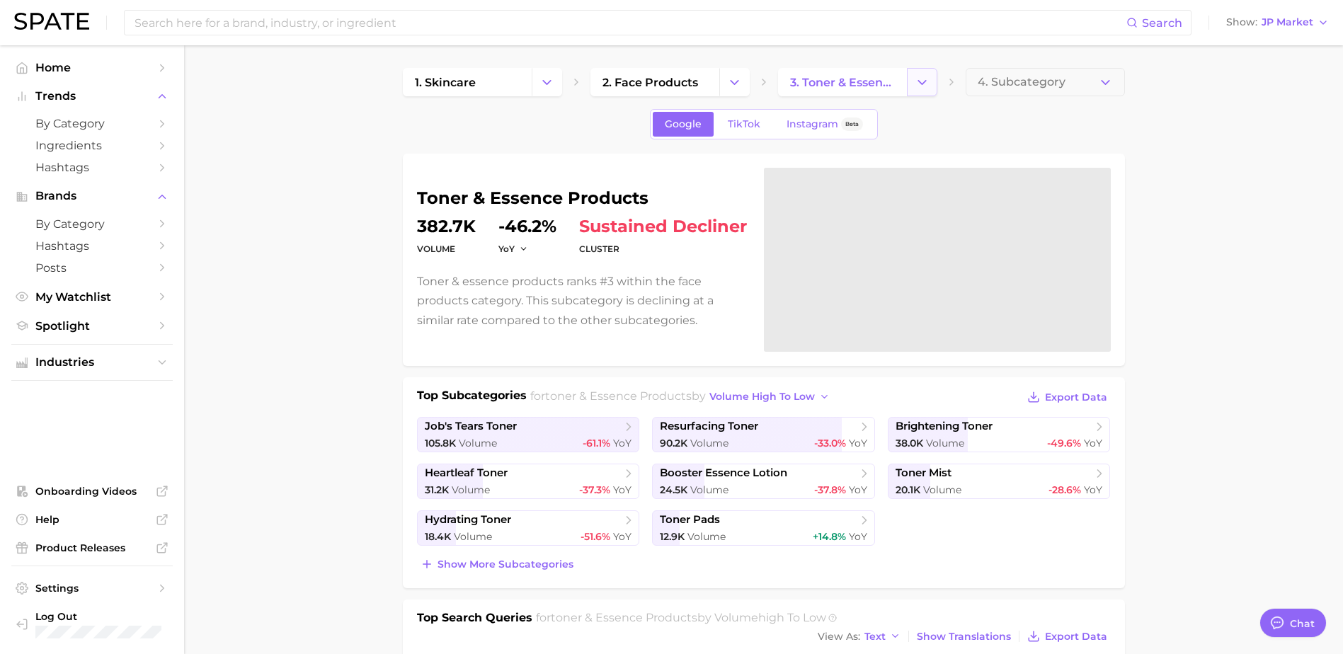
click at [930, 75] on button "Change Category" at bounding box center [922, 82] width 30 height 28
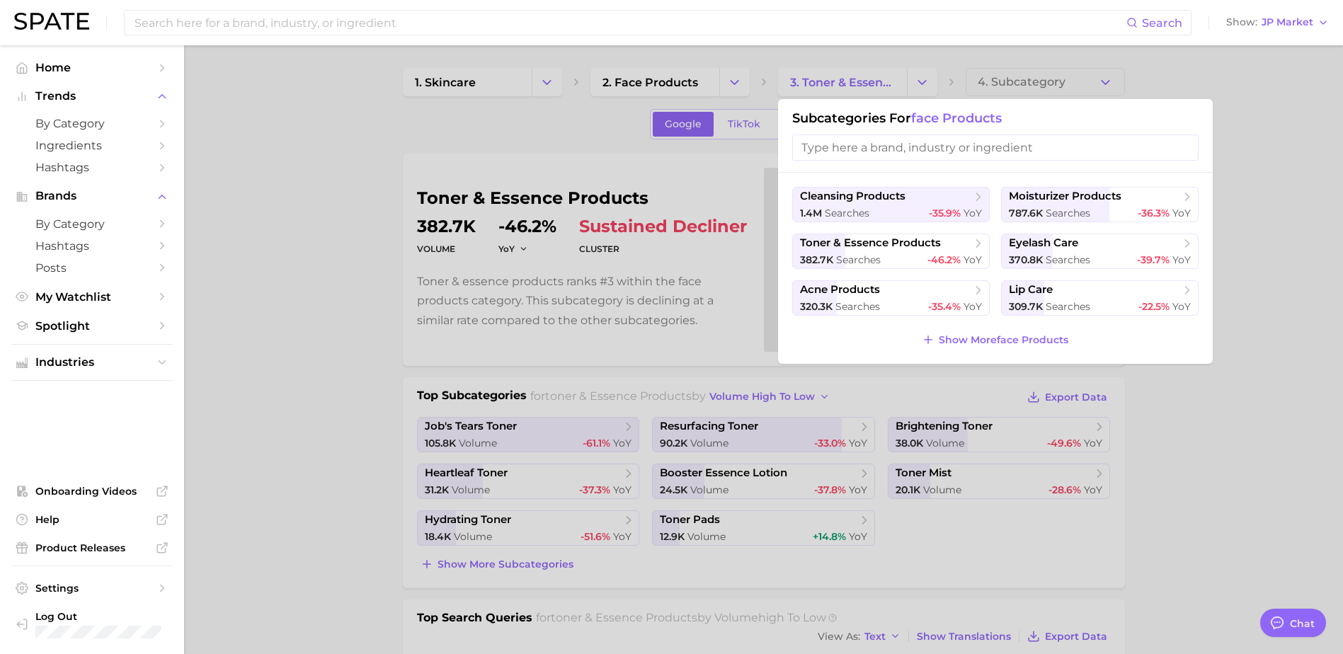
click at [979, 355] on div "cleansing products 1.4m searches -35.9% YoY moisturizer products 787.6k searche…" at bounding box center [995, 268] width 435 height 191
click at [986, 343] on span "Show More face products" at bounding box center [1004, 340] width 130 height 12
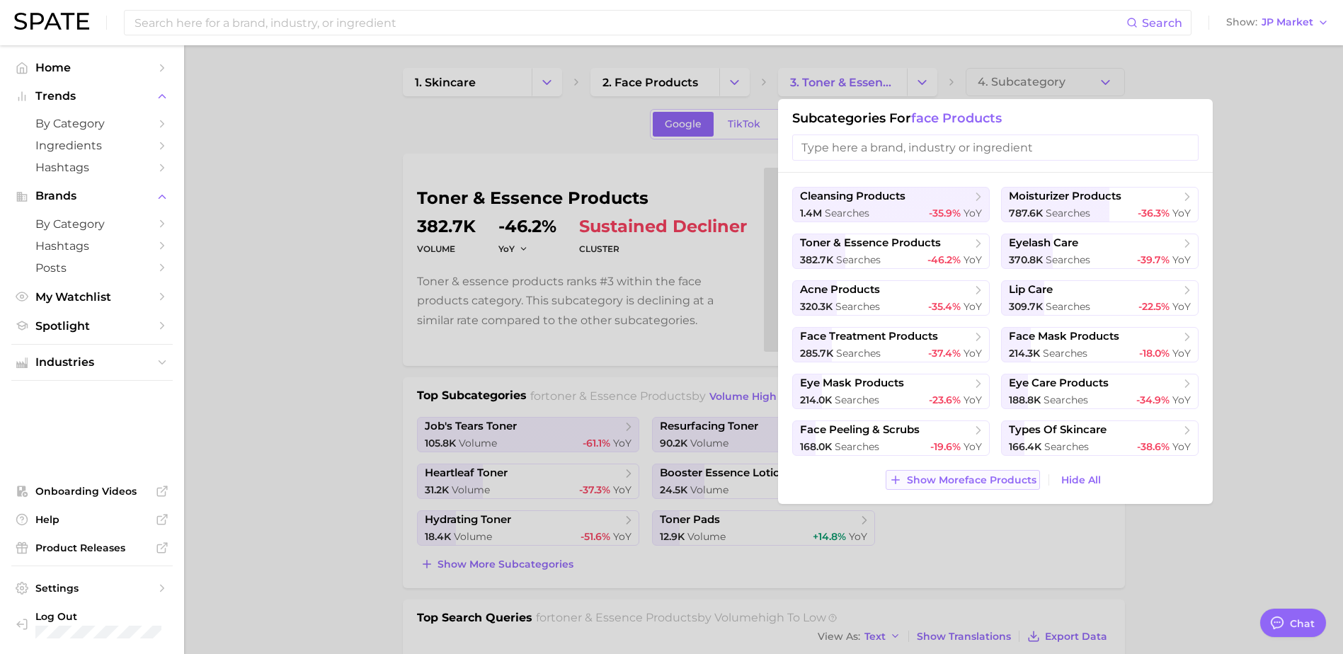
click at [921, 477] on span "Show More face products" at bounding box center [972, 480] width 130 height 12
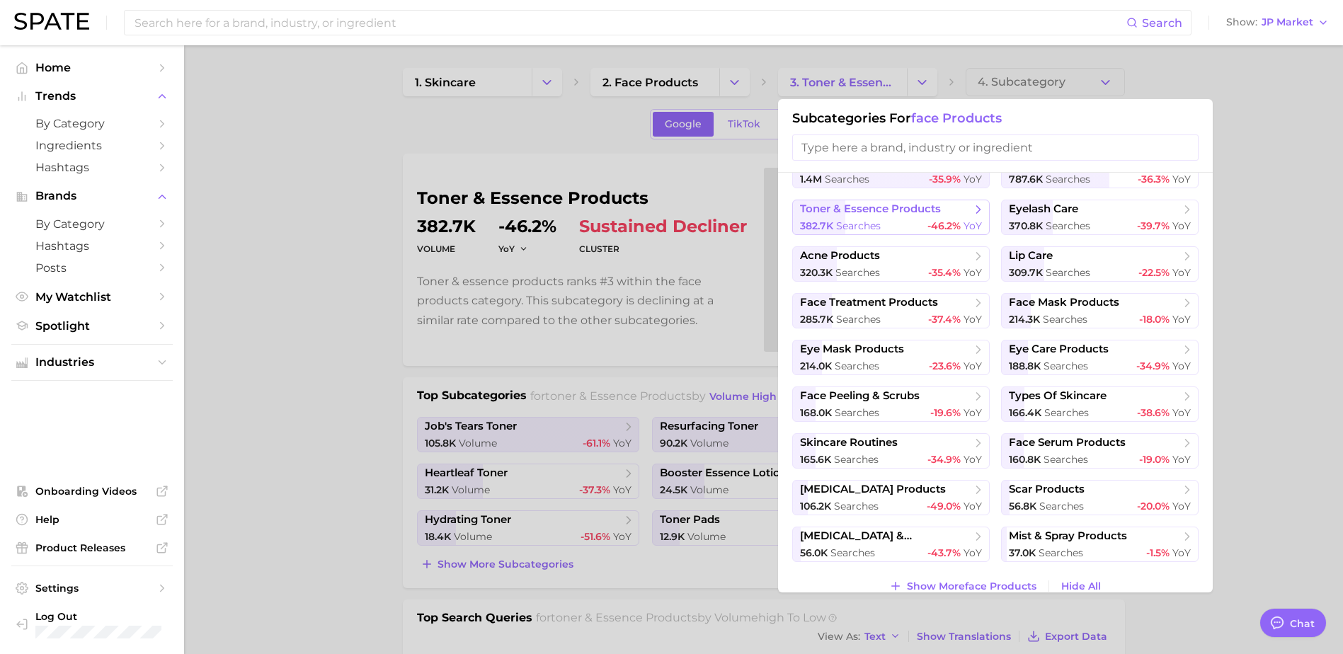
scroll to position [52, 0]
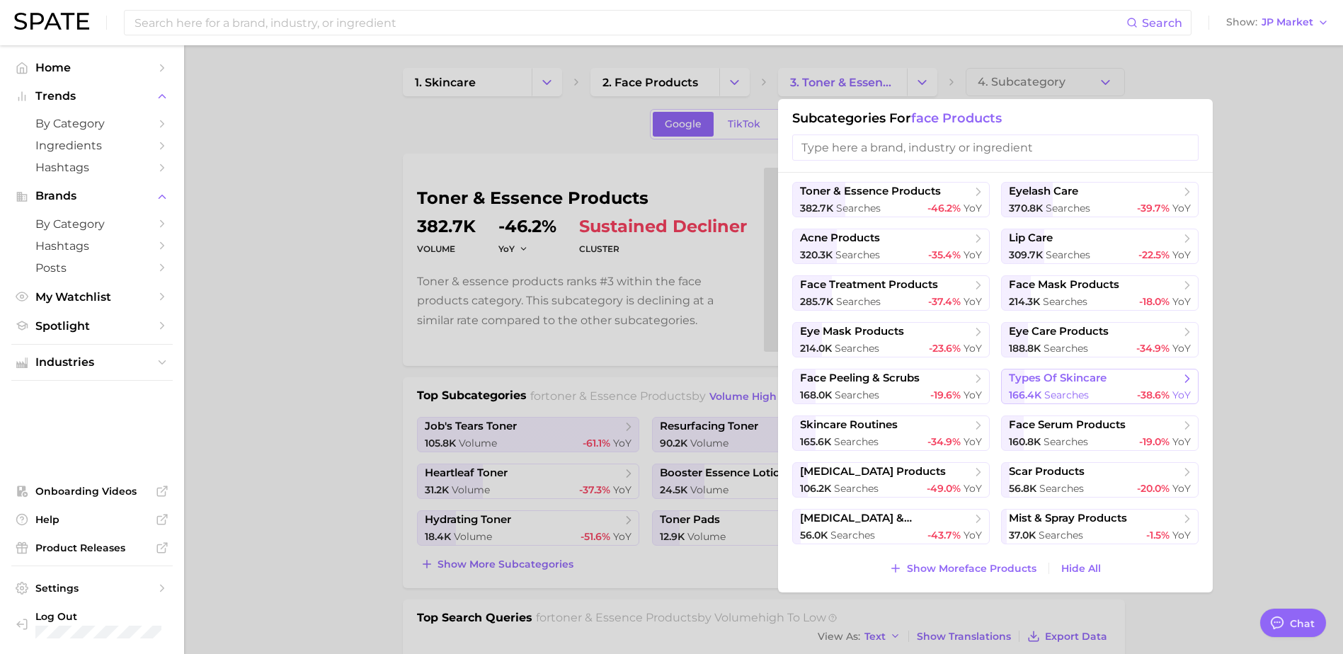
click at [1046, 382] on span "types of skincare" at bounding box center [1058, 378] width 98 height 13
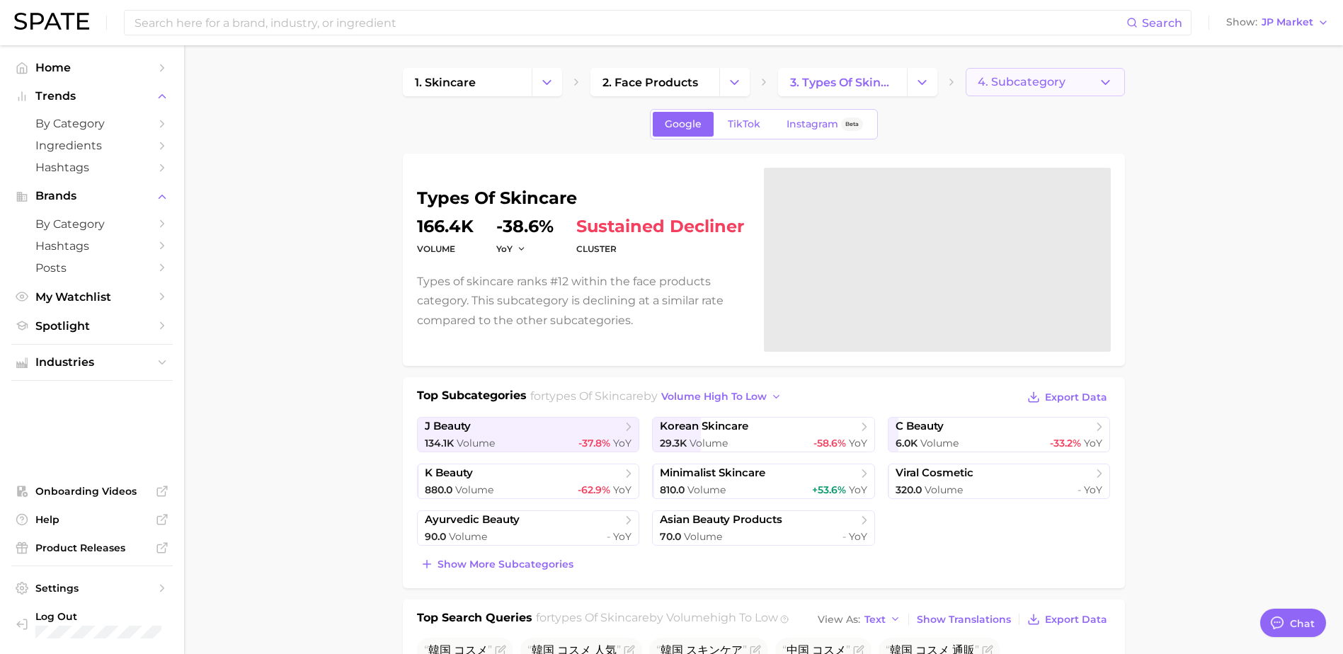
click at [1049, 79] on span "4. Subcategory" at bounding box center [1022, 82] width 88 height 13
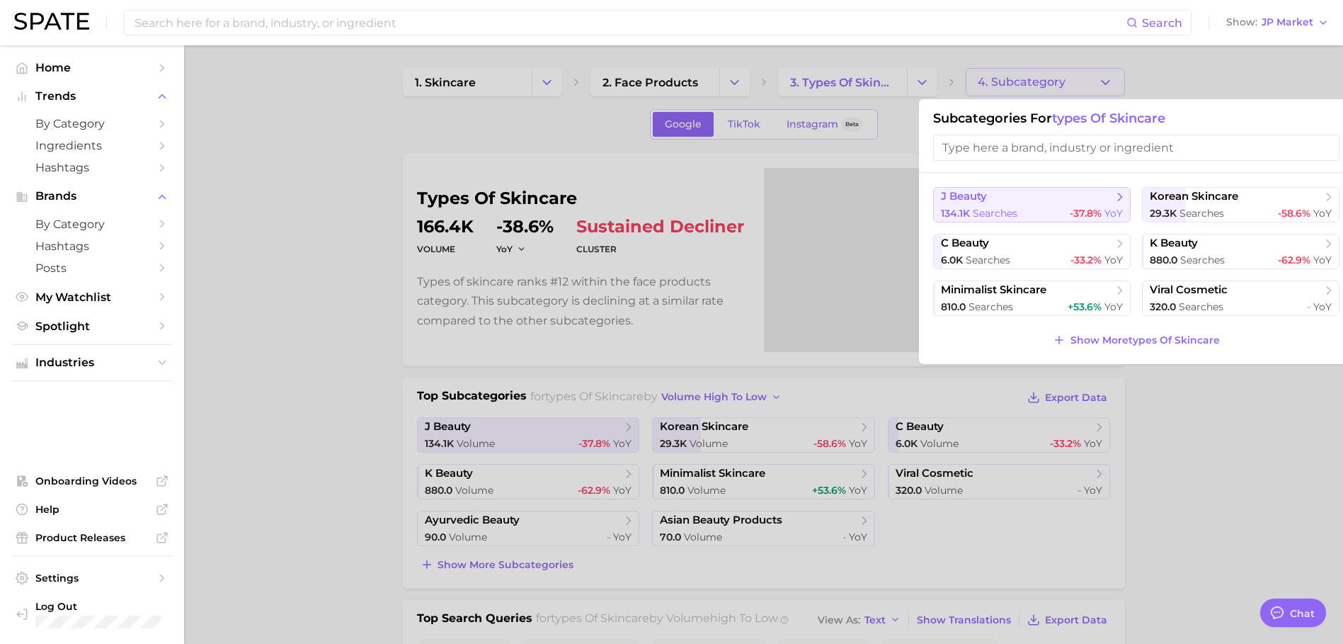
click at [1053, 212] on div "134.1k searches -37.8% YoY" at bounding box center [1032, 213] width 182 height 13
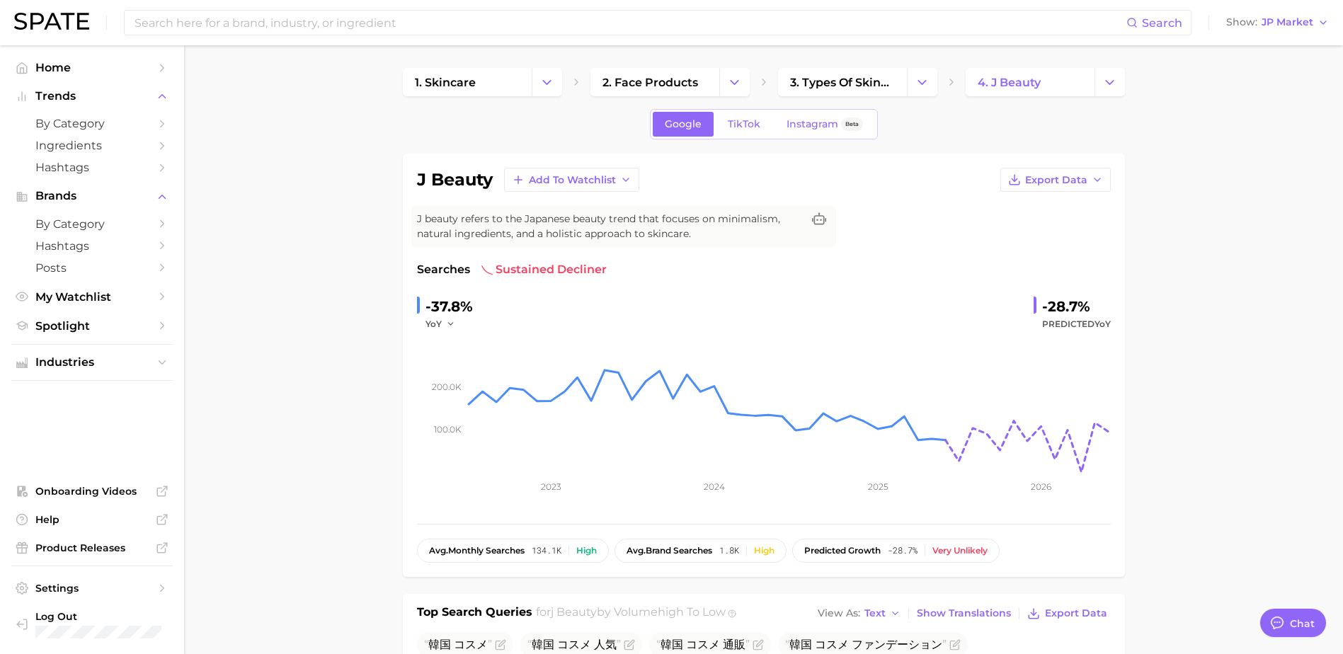
click at [64, 21] on img at bounding box center [51, 21] width 75 height 17
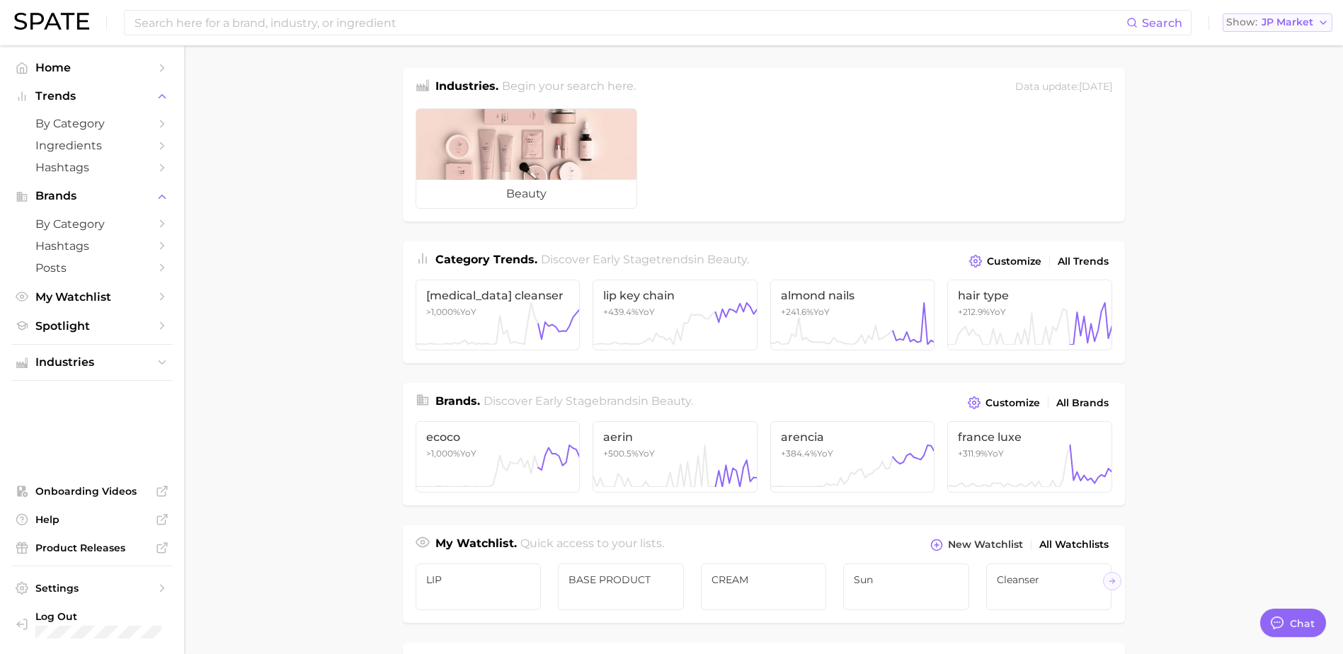
click at [1326, 30] on button "Show JP Market" at bounding box center [1278, 22] width 110 height 18
click at [1244, 331] on main "Industries. Begin your search here. Data update: June 29th, 2025 beauty Categor…" at bounding box center [763, 580] width 1159 height 1071
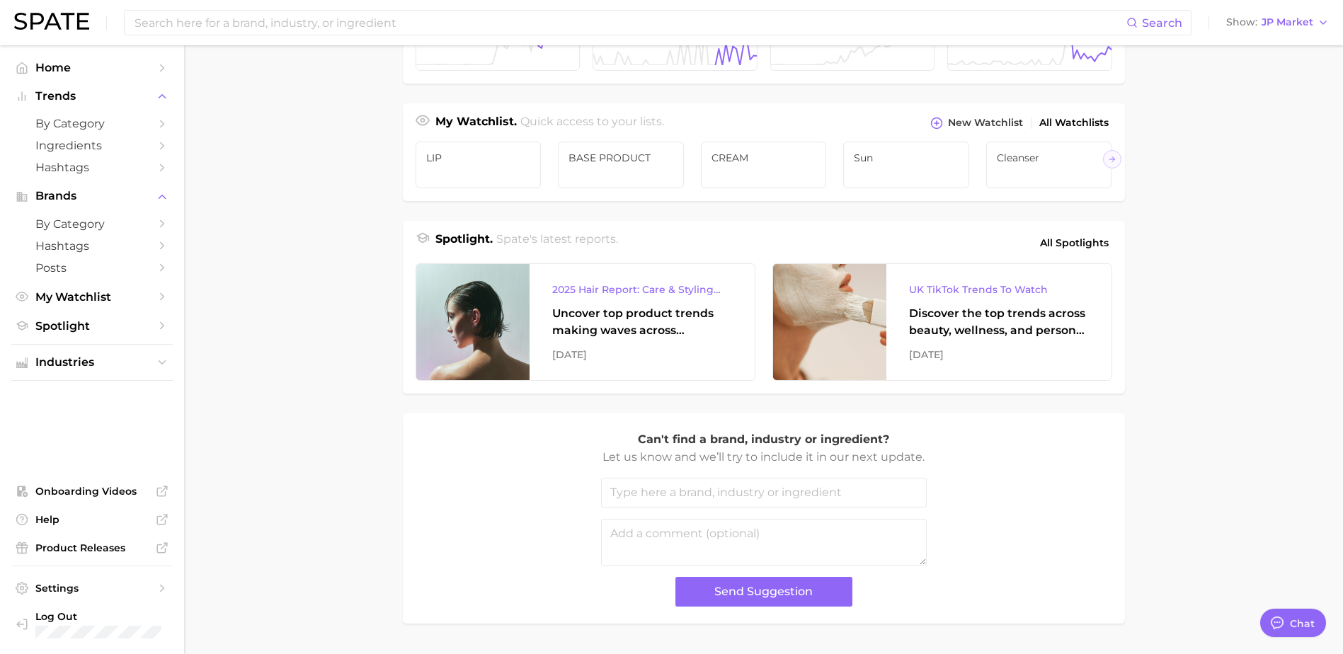
scroll to position [473, 0]
